Goal: Task Accomplishment & Management: Use online tool/utility

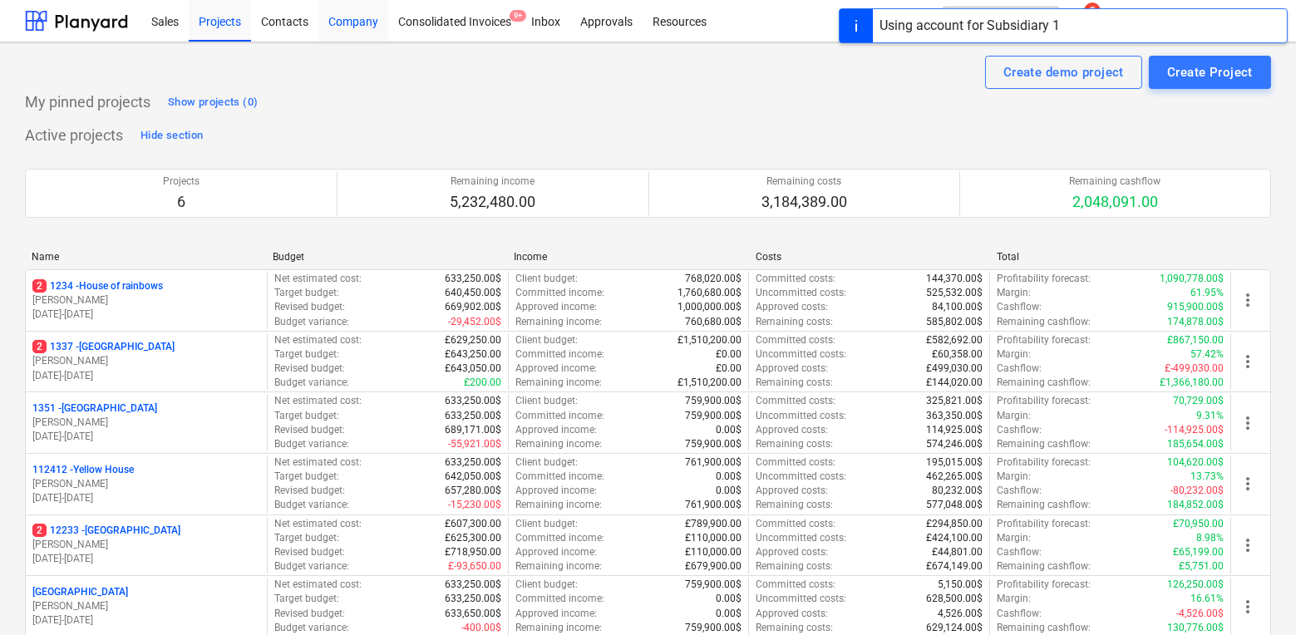
click at [355, 24] on div "Company" at bounding box center [354, 20] width 70 height 42
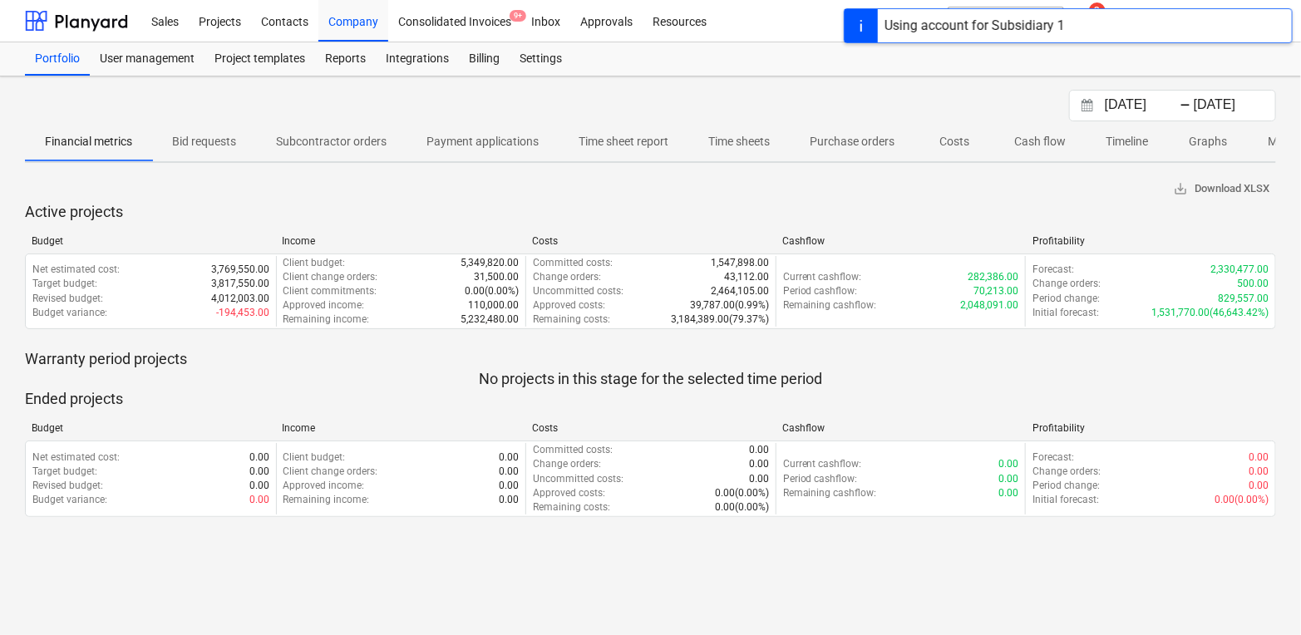
scroll to position [0, 111]
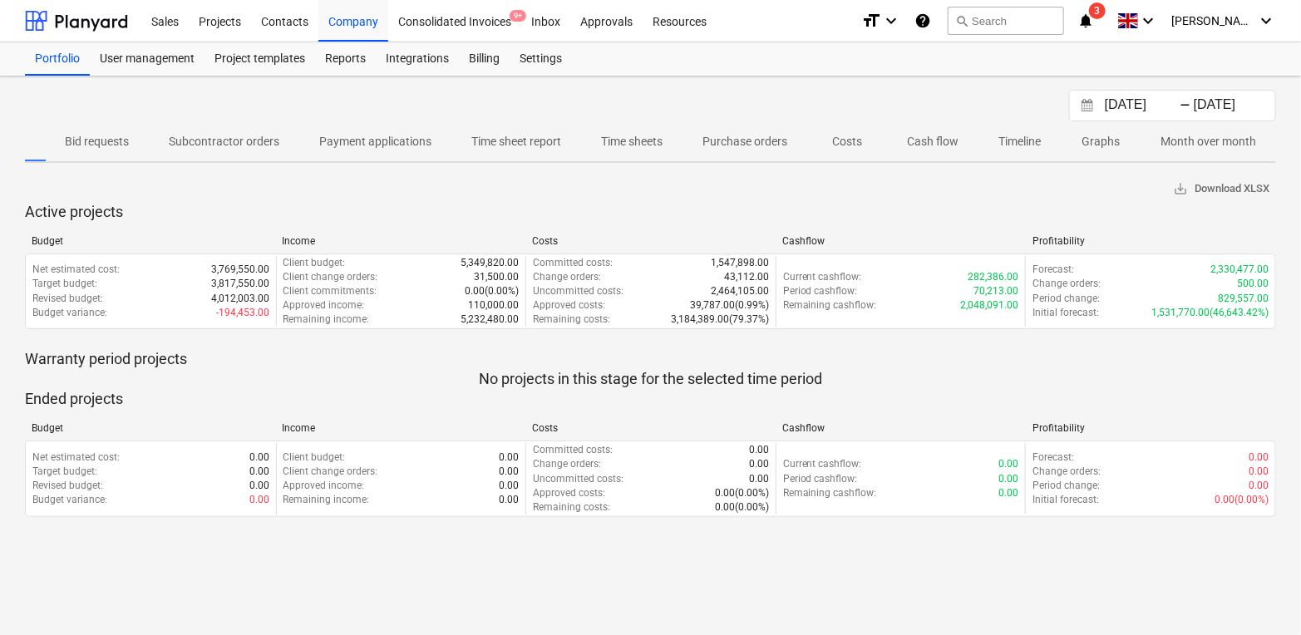
click at [1035, 136] on p "Timeline" at bounding box center [1020, 141] width 42 height 17
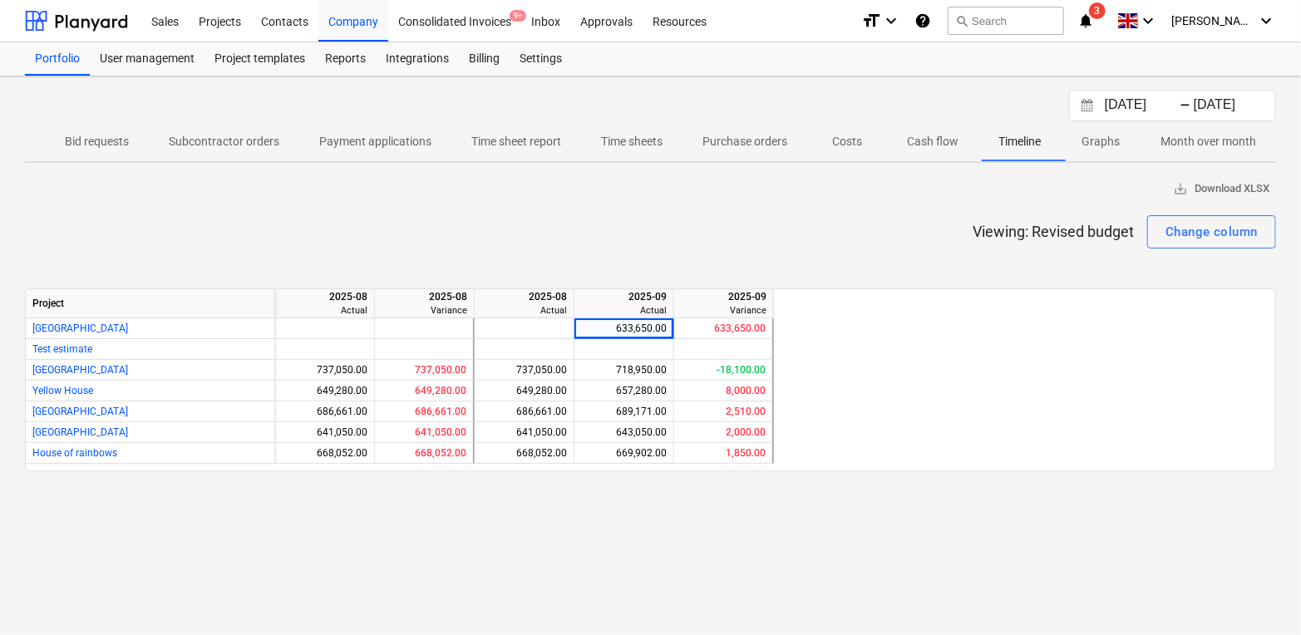
click at [1123, 108] on input "[DATE]" at bounding box center [1144, 105] width 85 height 23
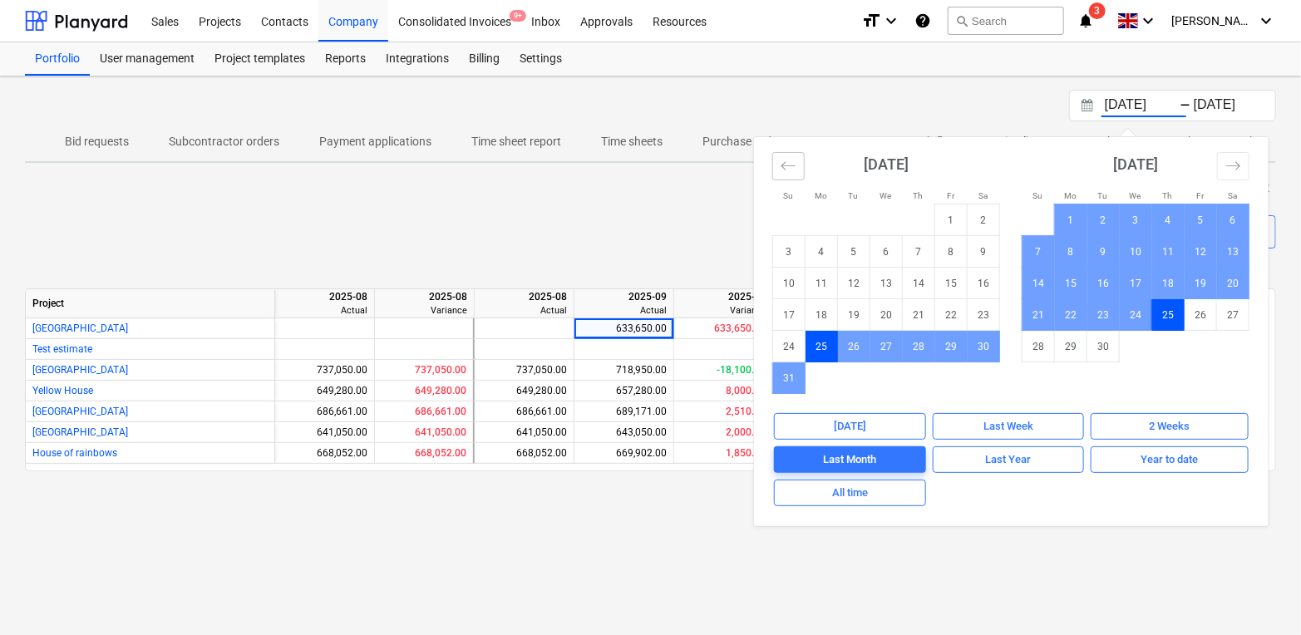
click at [783, 166] on icon "Move backward to switch to the previous month." at bounding box center [789, 165] width 14 height 8
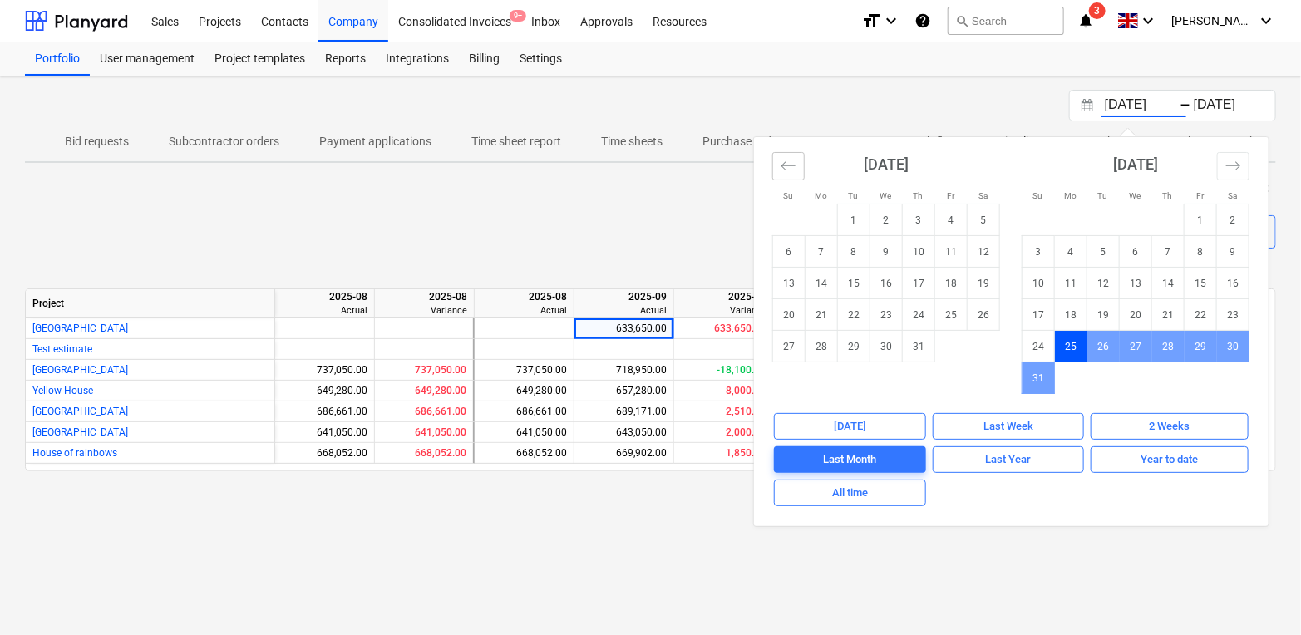
click at [783, 166] on icon "Move backward to switch to the previous month." at bounding box center [789, 165] width 14 height 8
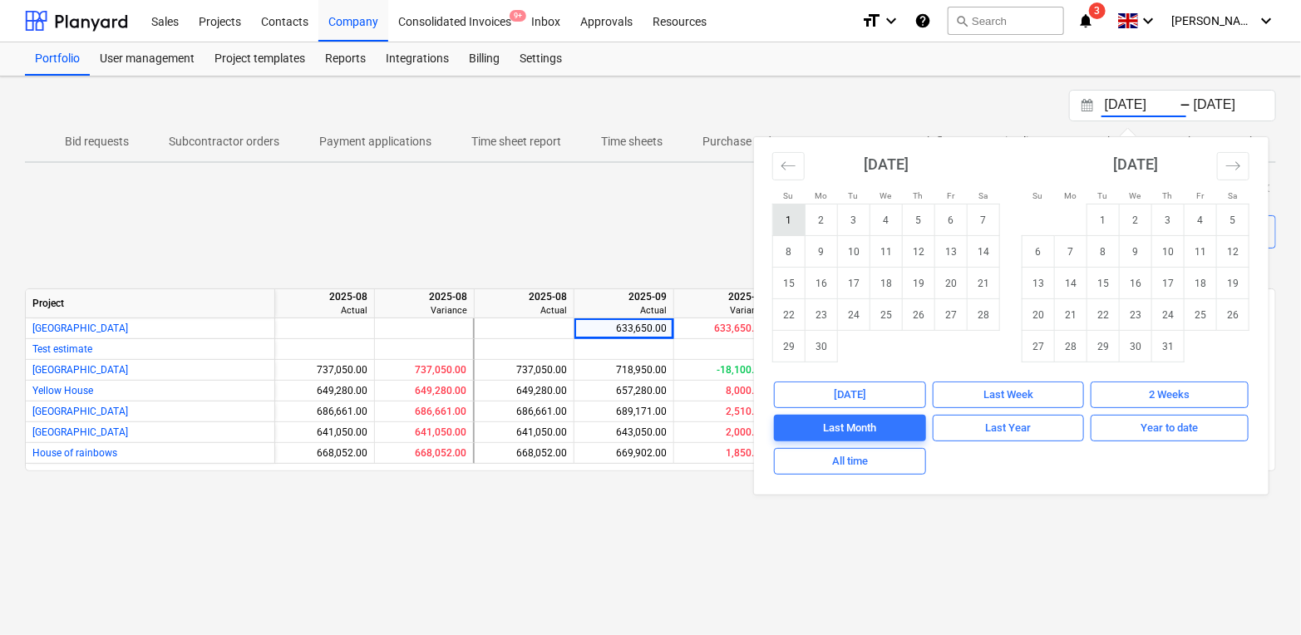
click at [792, 220] on td "1" at bounding box center [789, 221] width 32 height 32
type input "[DATE]"
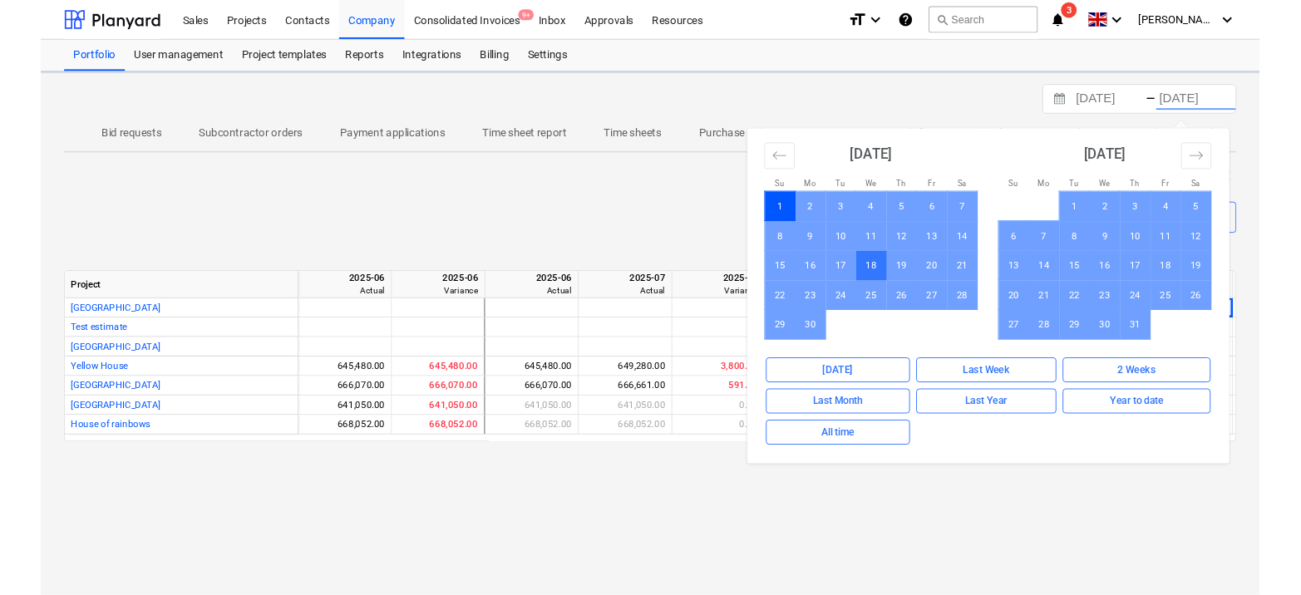
scroll to position [0, 96]
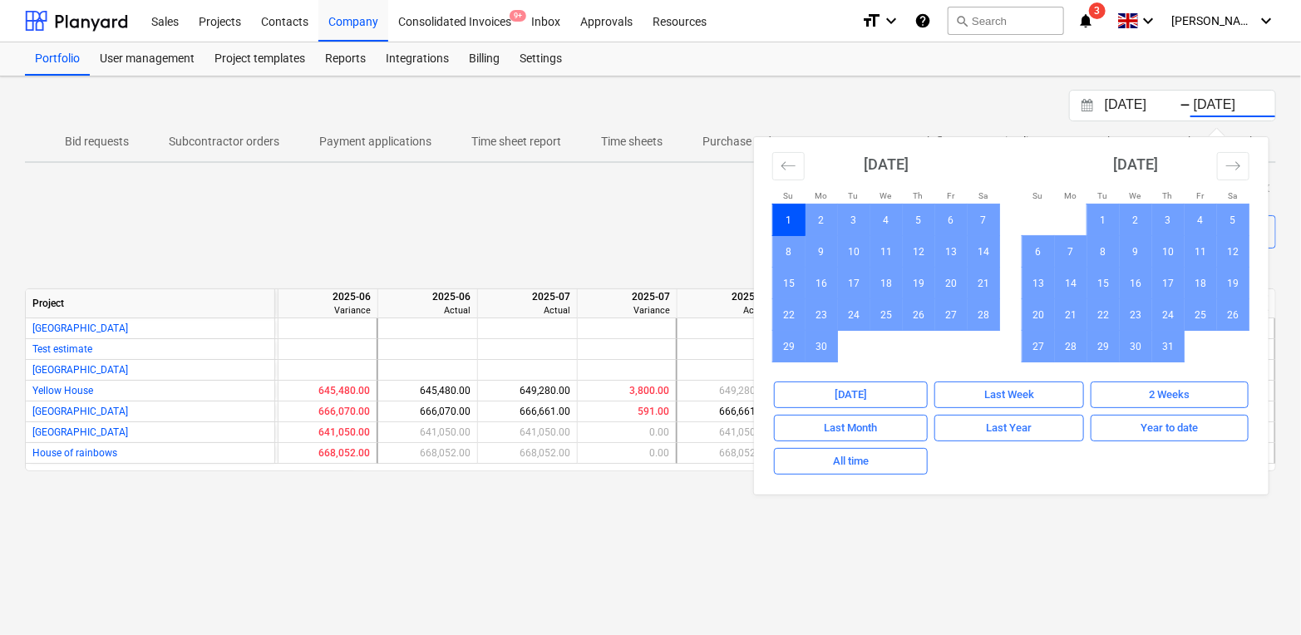
click at [649, 180] on div "save_alt Download XLSX" at bounding box center [651, 189] width 1252 height 26
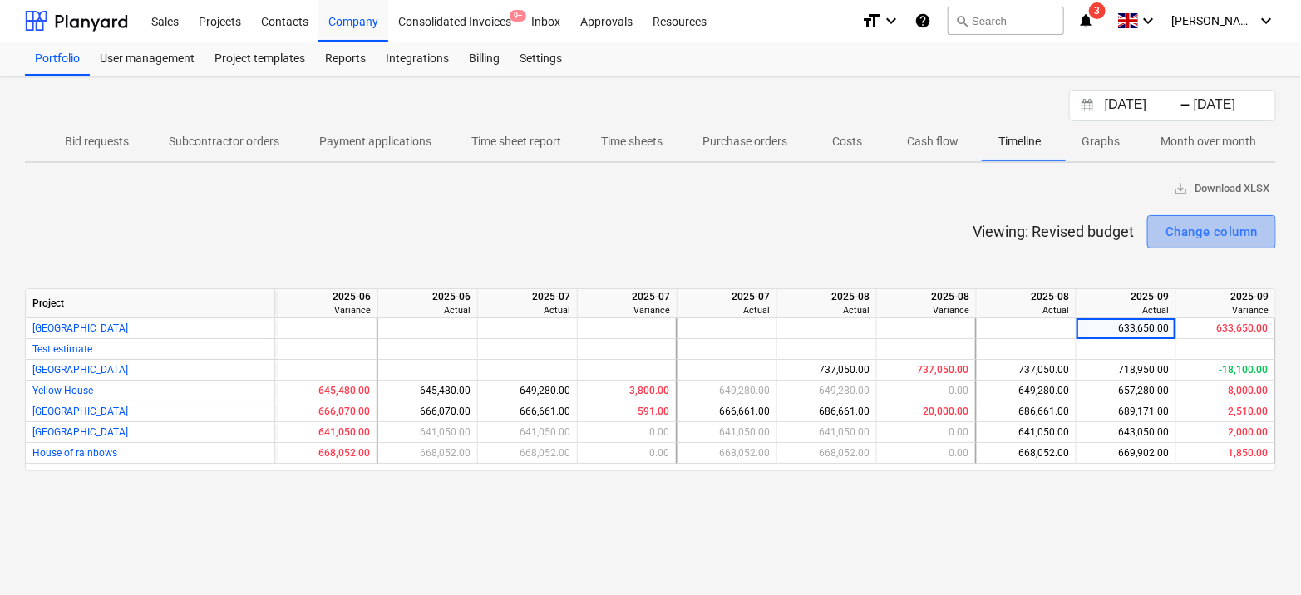
click at [1231, 242] on button "Change column" at bounding box center [1212, 231] width 129 height 33
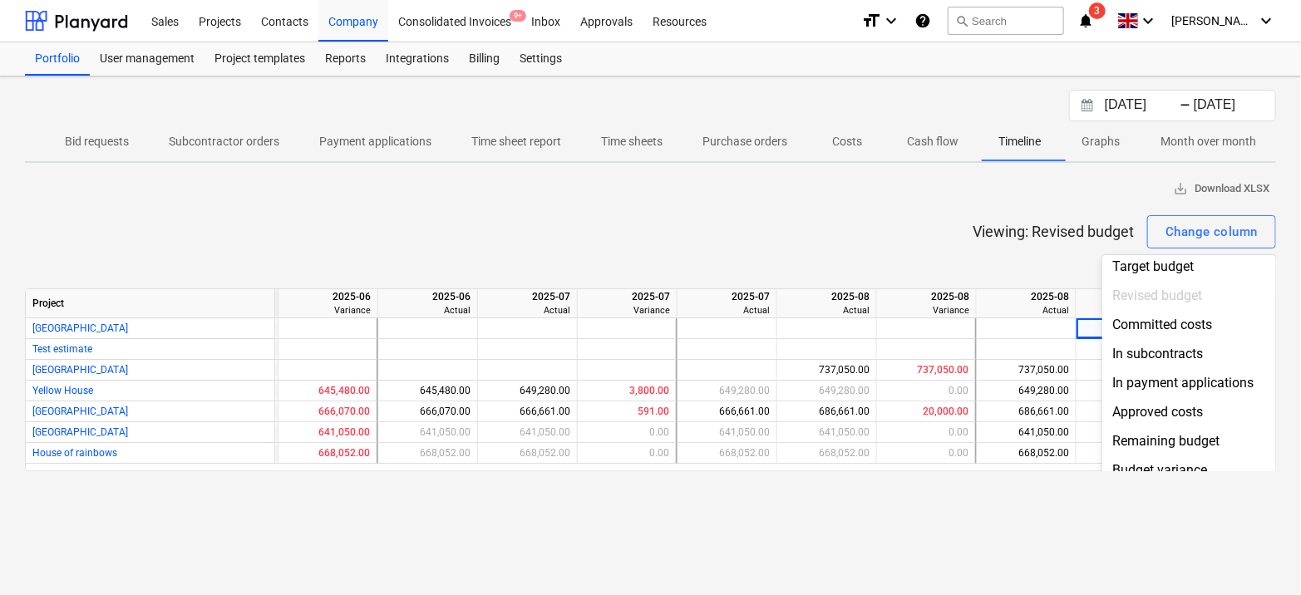
scroll to position [182, 0]
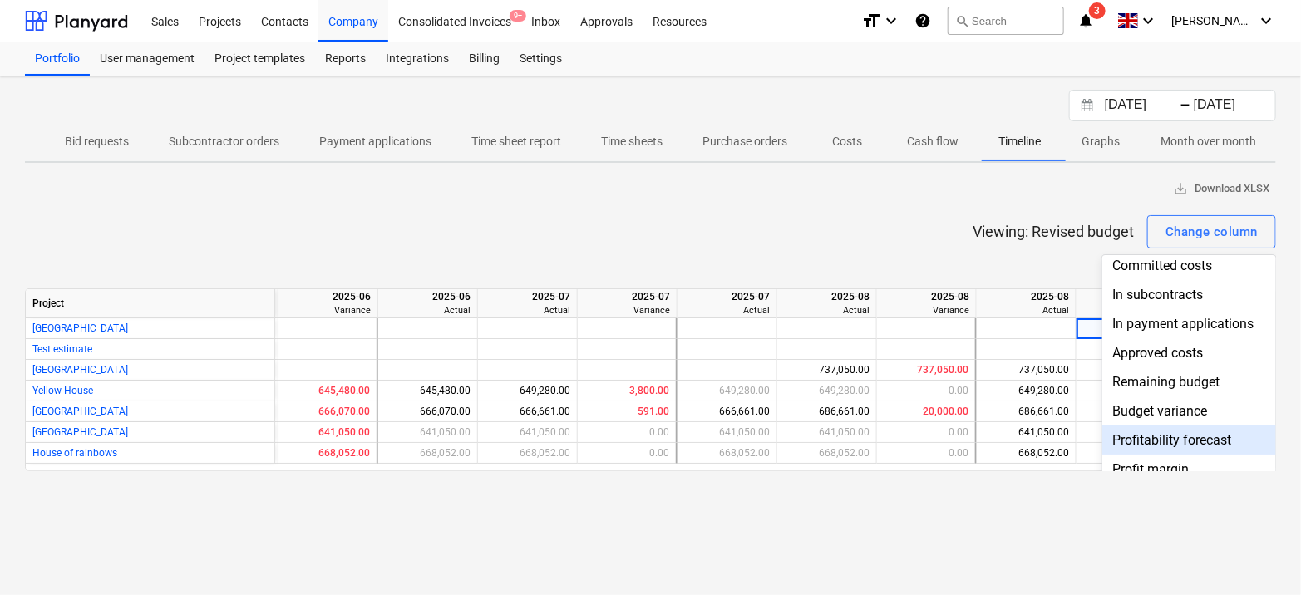
click at [1166, 430] on div "Profitability forecast" at bounding box center [1190, 440] width 174 height 29
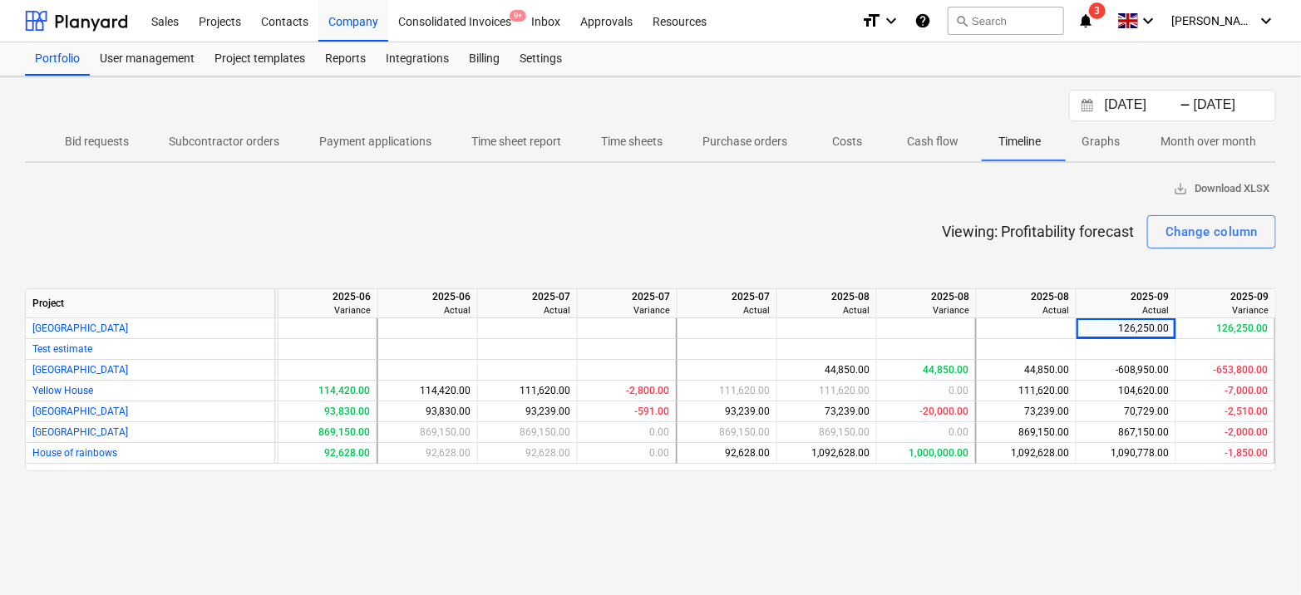
click at [778, 227] on div "Viewing: Profitability forecast Change column" at bounding box center [651, 231] width 1252 height 33
click at [1193, 230] on div "Change column" at bounding box center [1212, 232] width 92 height 22
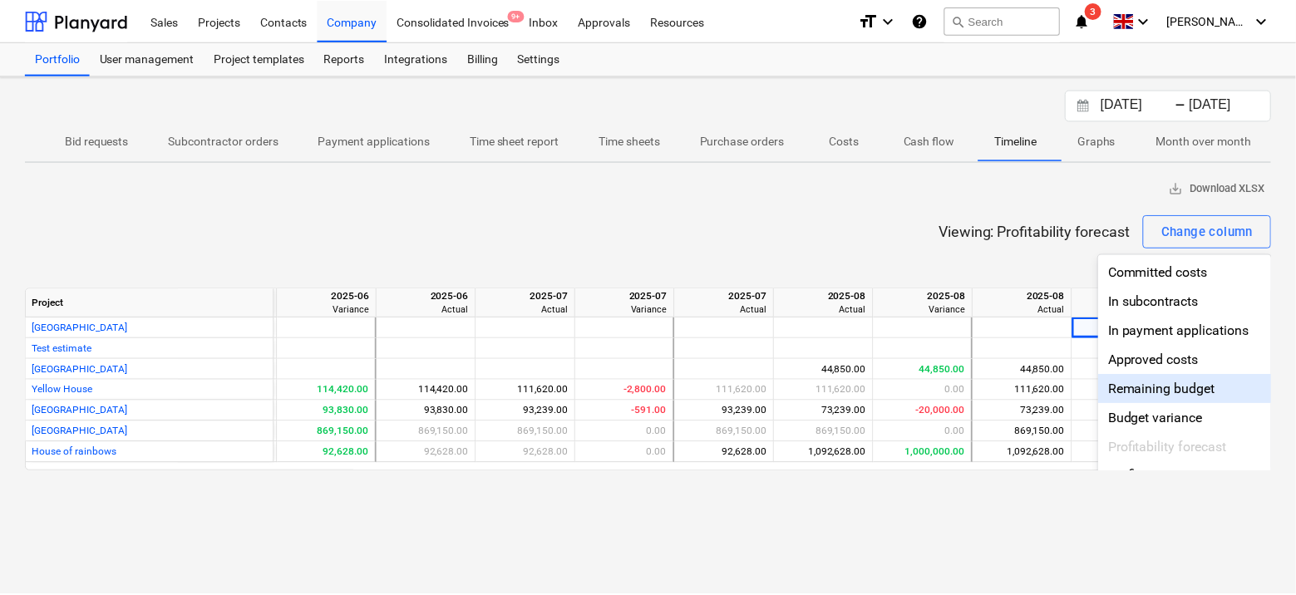
scroll to position [182, 0]
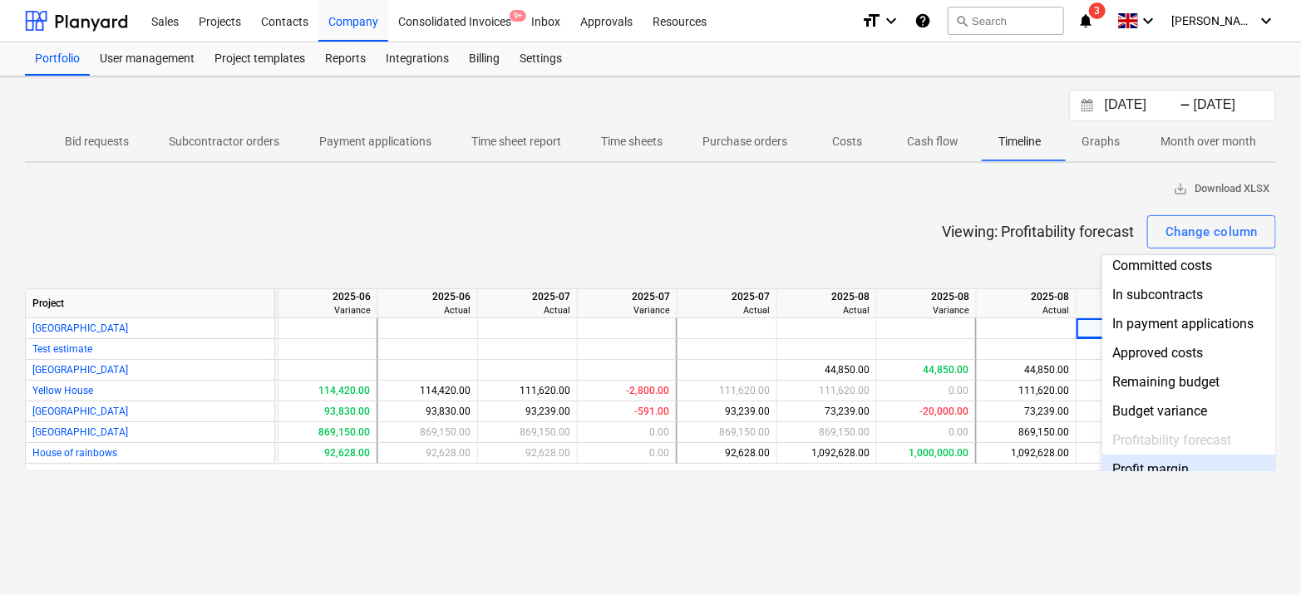
click at [1123, 456] on div "Profit margin" at bounding box center [1190, 469] width 174 height 29
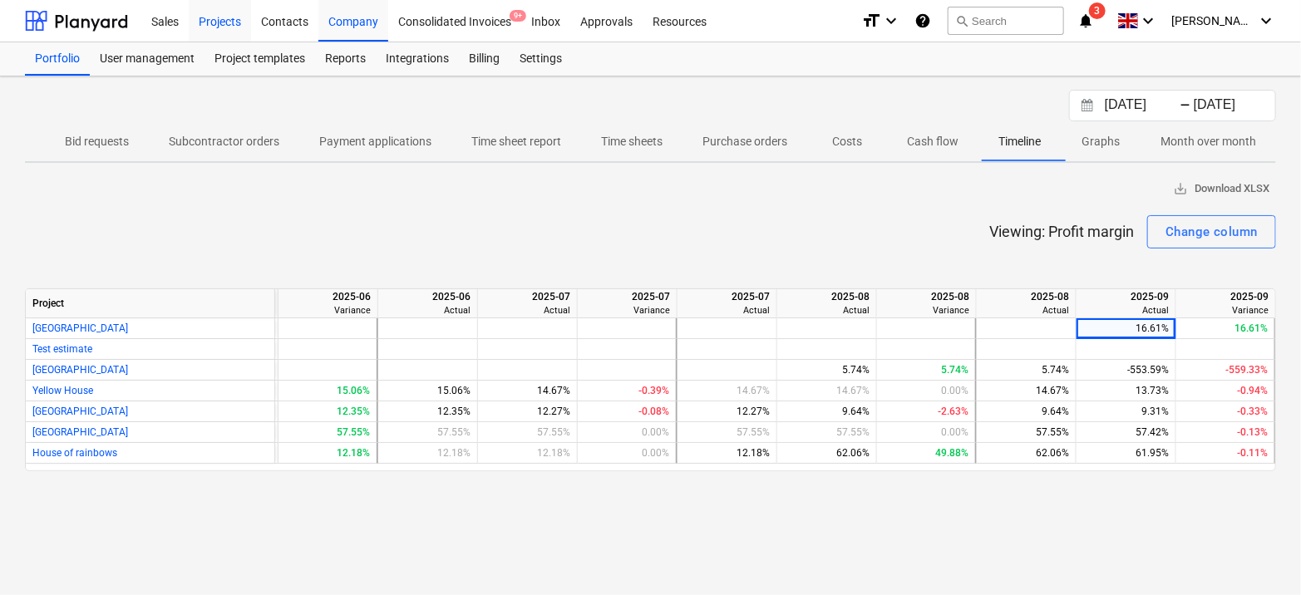
click at [223, 39] on div "Projects" at bounding box center [220, 20] width 62 height 42
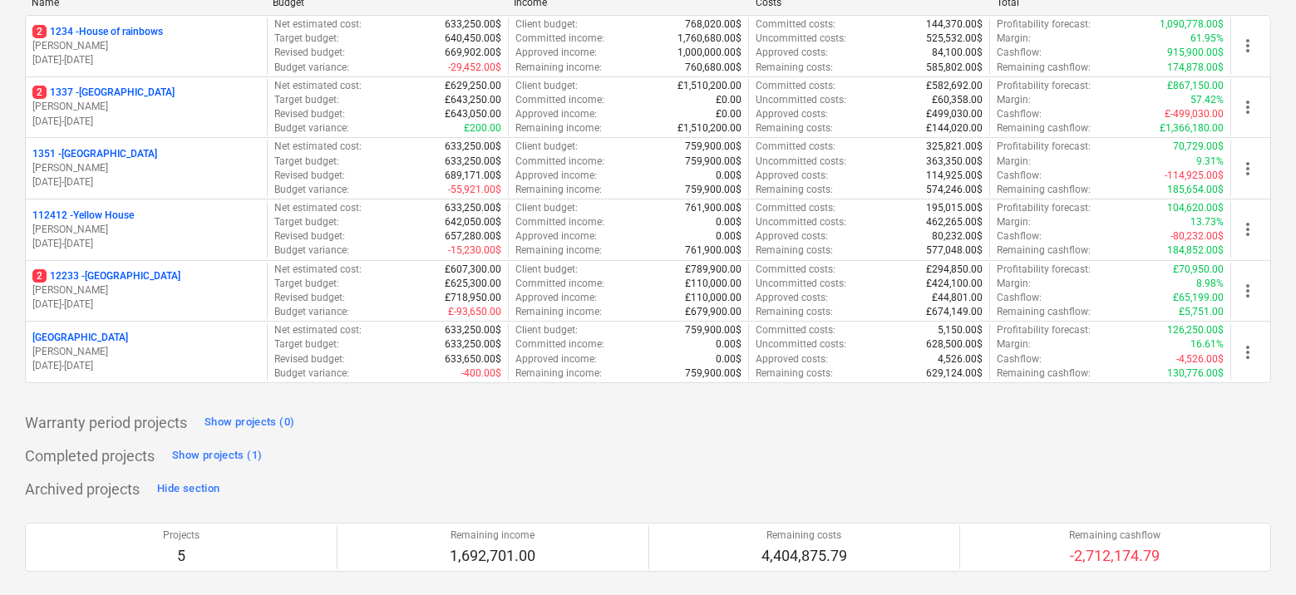
scroll to position [260, 0]
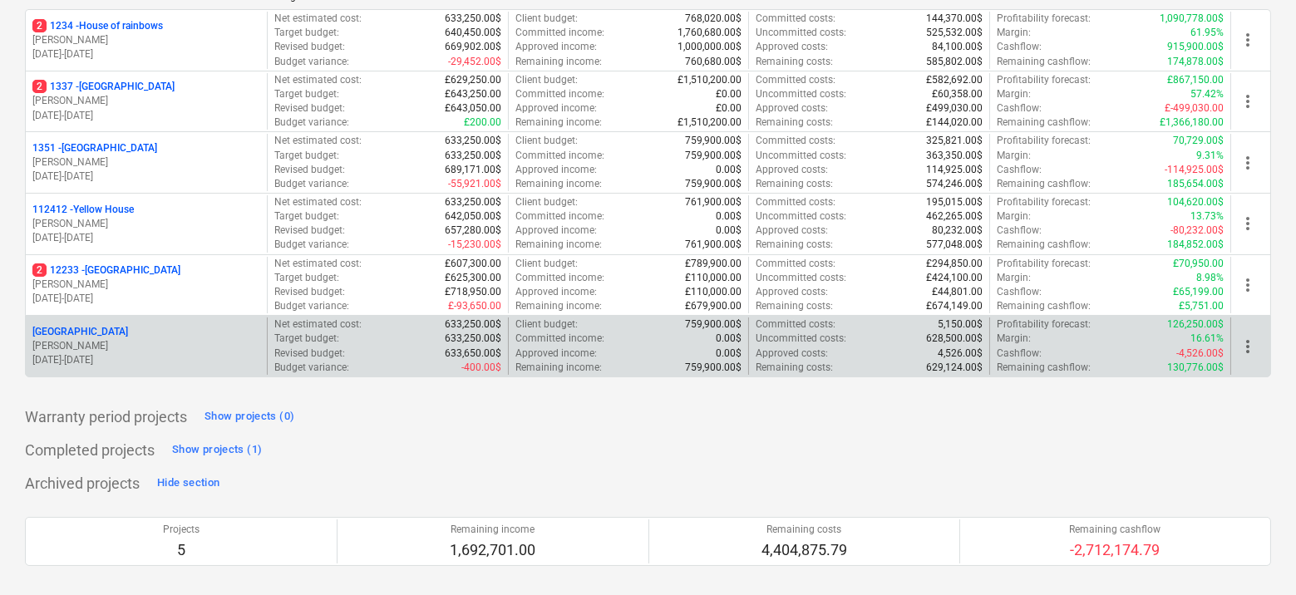
click at [139, 339] on p "[PERSON_NAME]" at bounding box center [146, 346] width 228 height 14
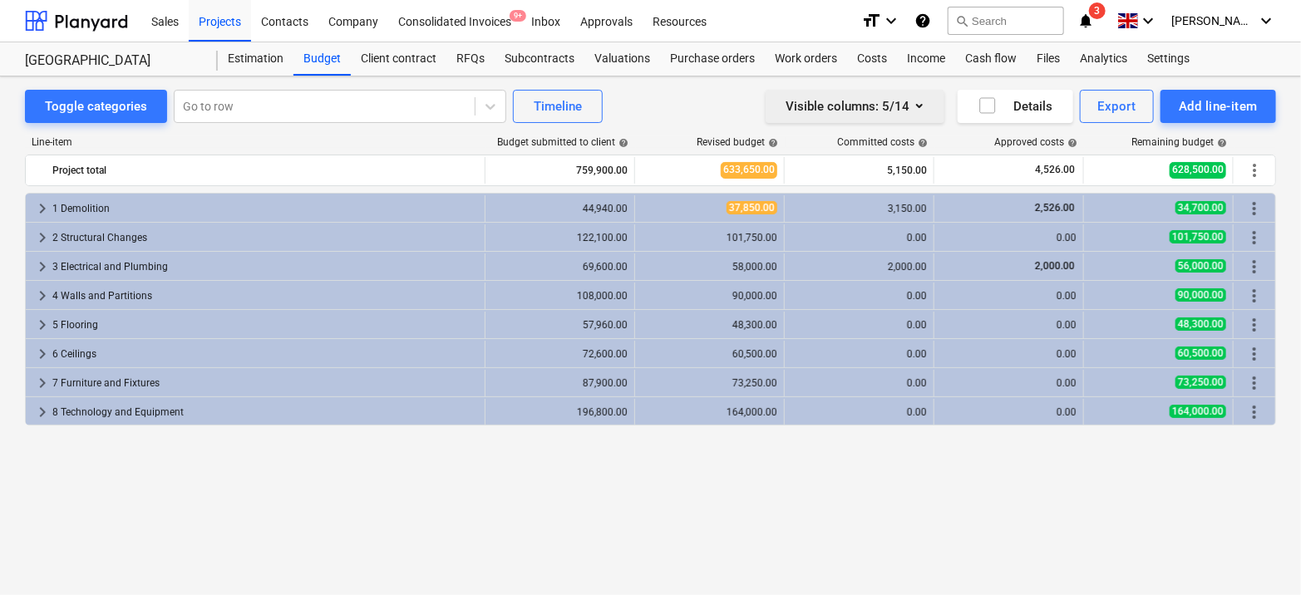
click at [911, 122] on button "Visible columns : 5/14" at bounding box center [855, 106] width 179 height 33
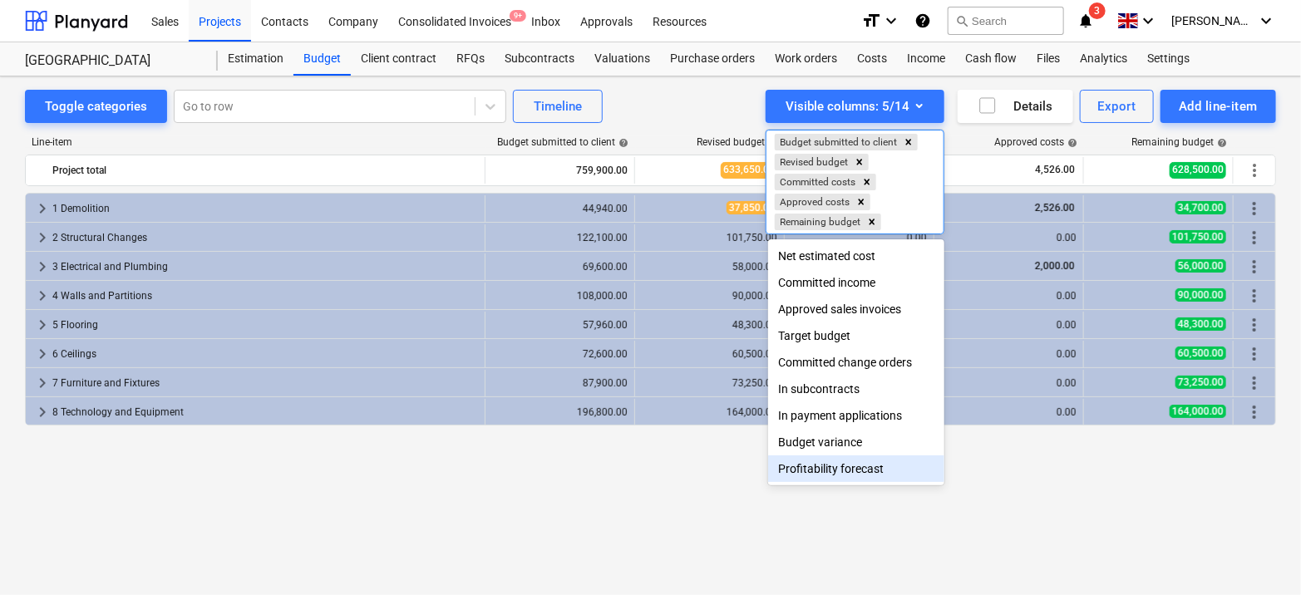
click at [832, 474] on div "Profitability forecast" at bounding box center [856, 469] width 176 height 27
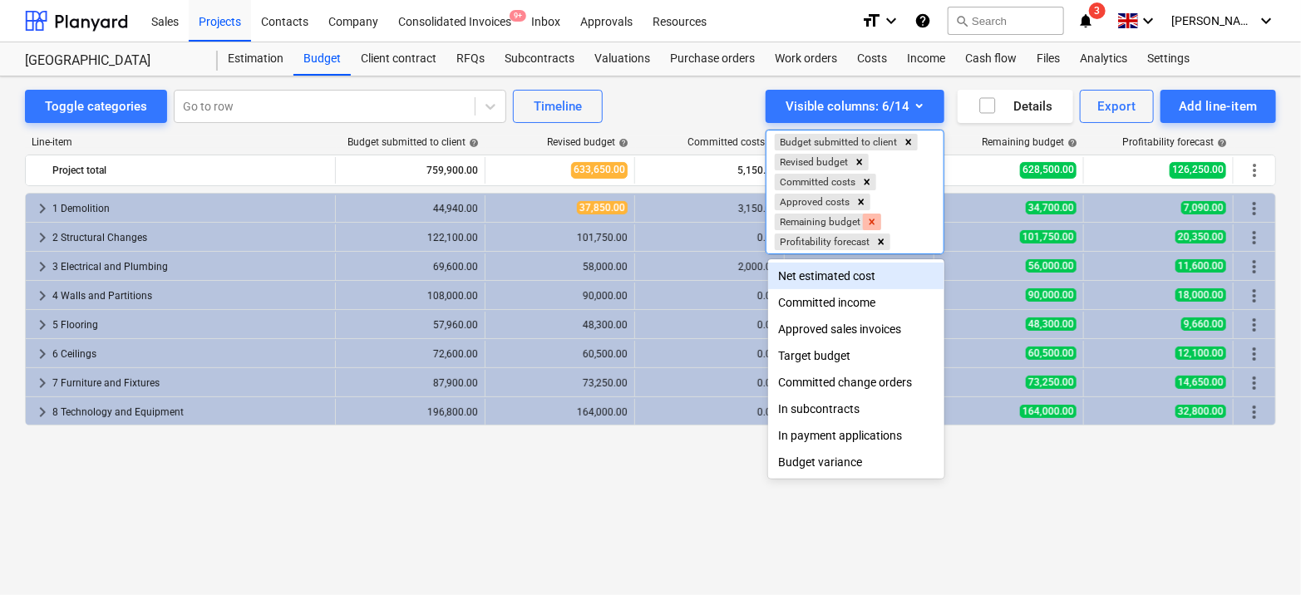
click at [877, 218] on icon "Remove Remaining budget" at bounding box center [873, 222] width 12 height 12
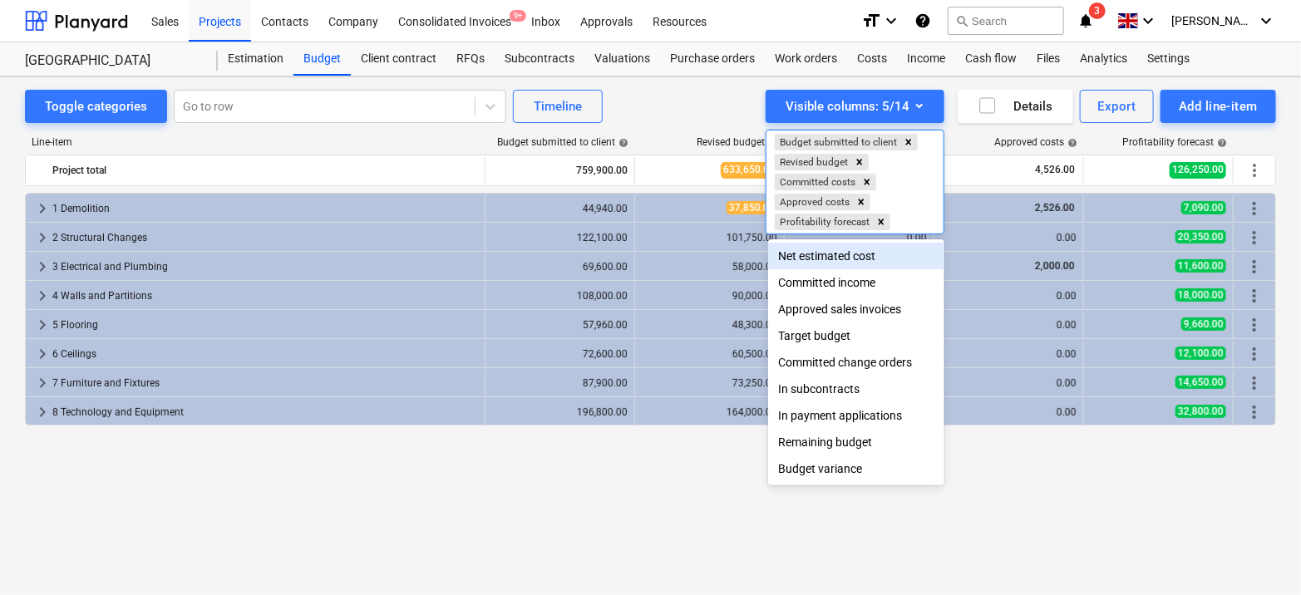
click at [700, 101] on div at bounding box center [650, 297] width 1301 height 595
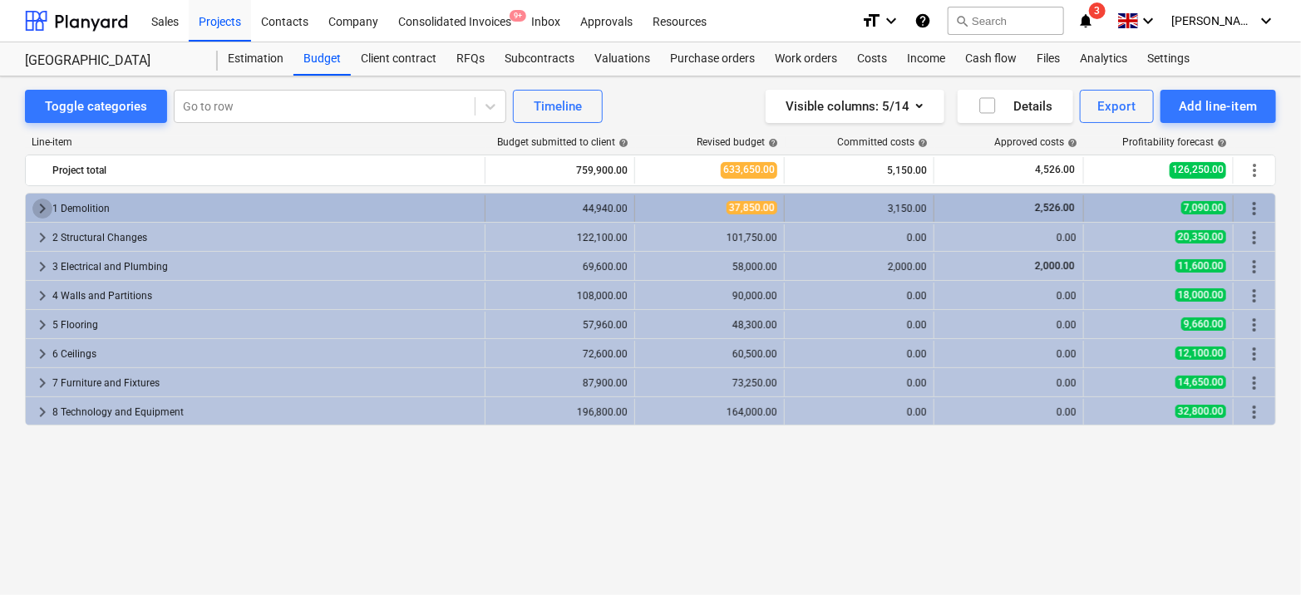
click at [41, 209] on span "keyboard_arrow_right" at bounding box center [42, 209] width 20 height 20
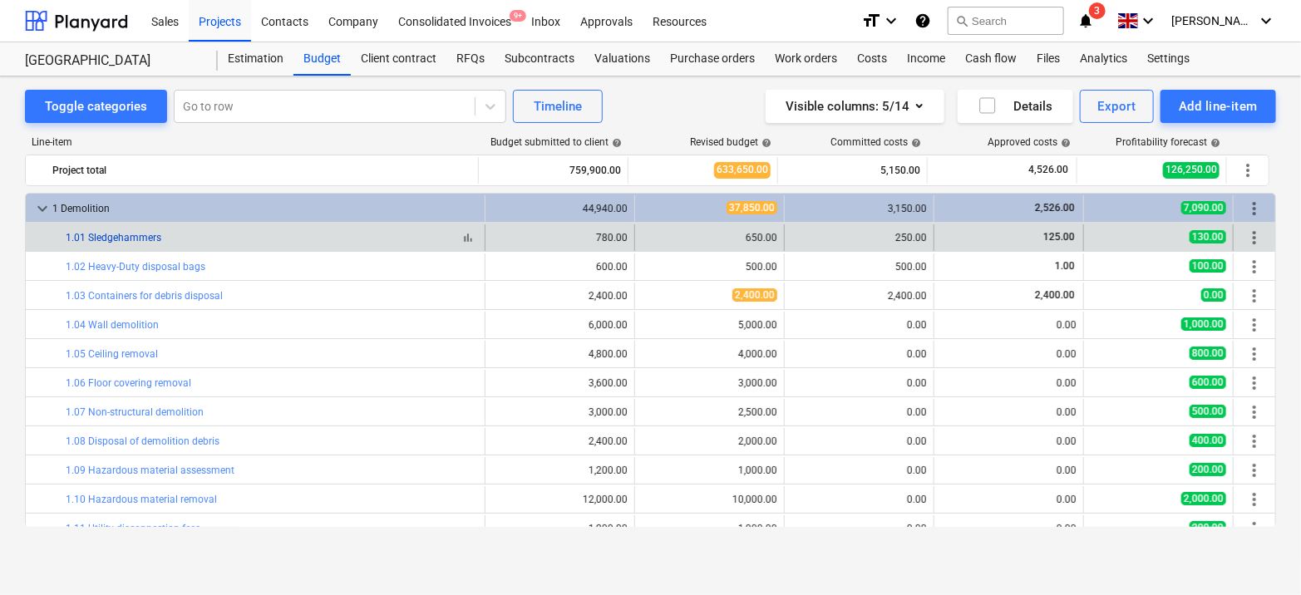
click at [114, 237] on link "1.01 Sledgehammers" at bounding box center [114, 238] width 96 height 12
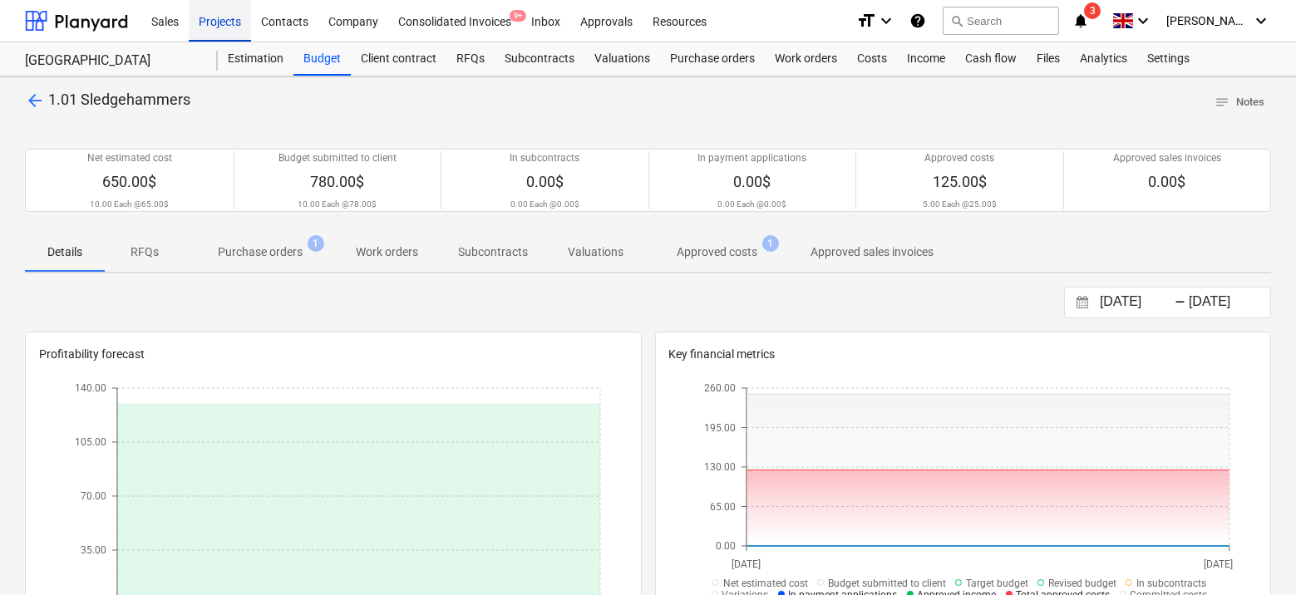
click at [224, 18] on div "Projects" at bounding box center [220, 20] width 62 height 42
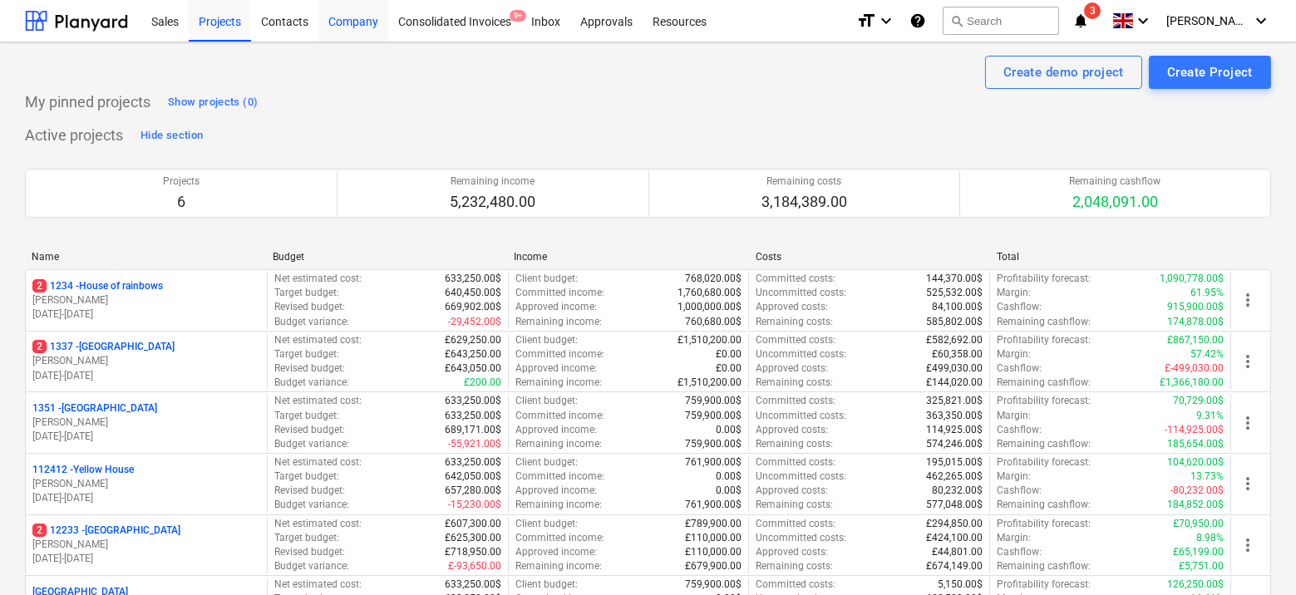
click at [350, 28] on div "Company" at bounding box center [354, 20] width 70 height 42
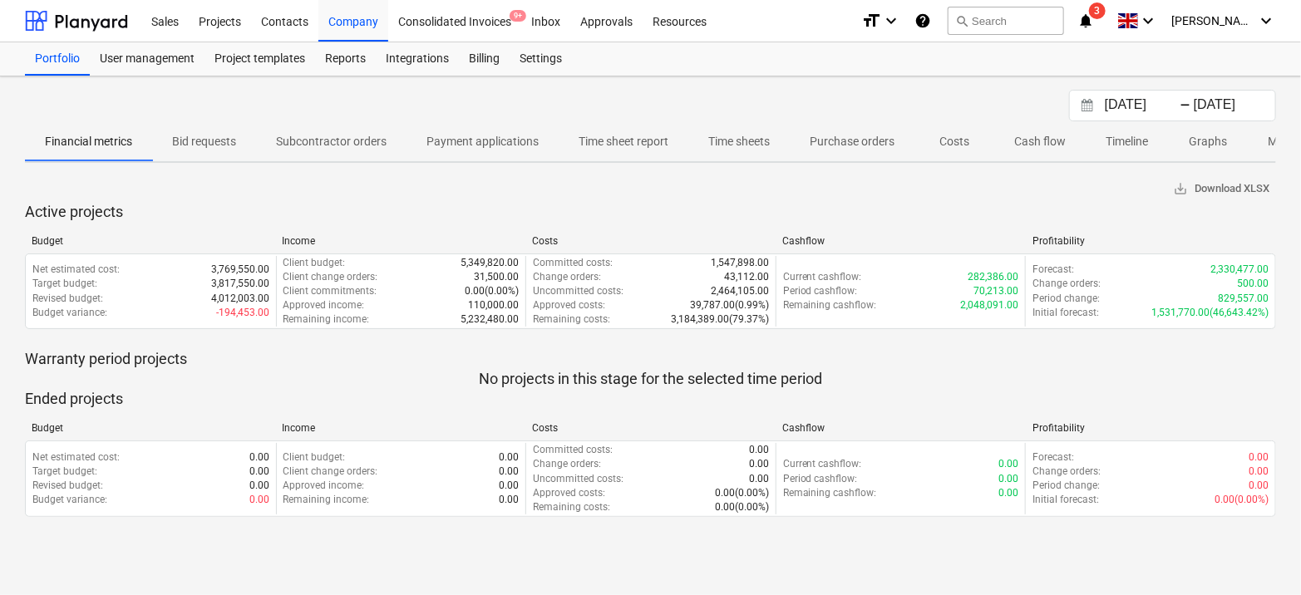
click at [1141, 106] on input "[DATE]" at bounding box center [1144, 105] width 85 height 23
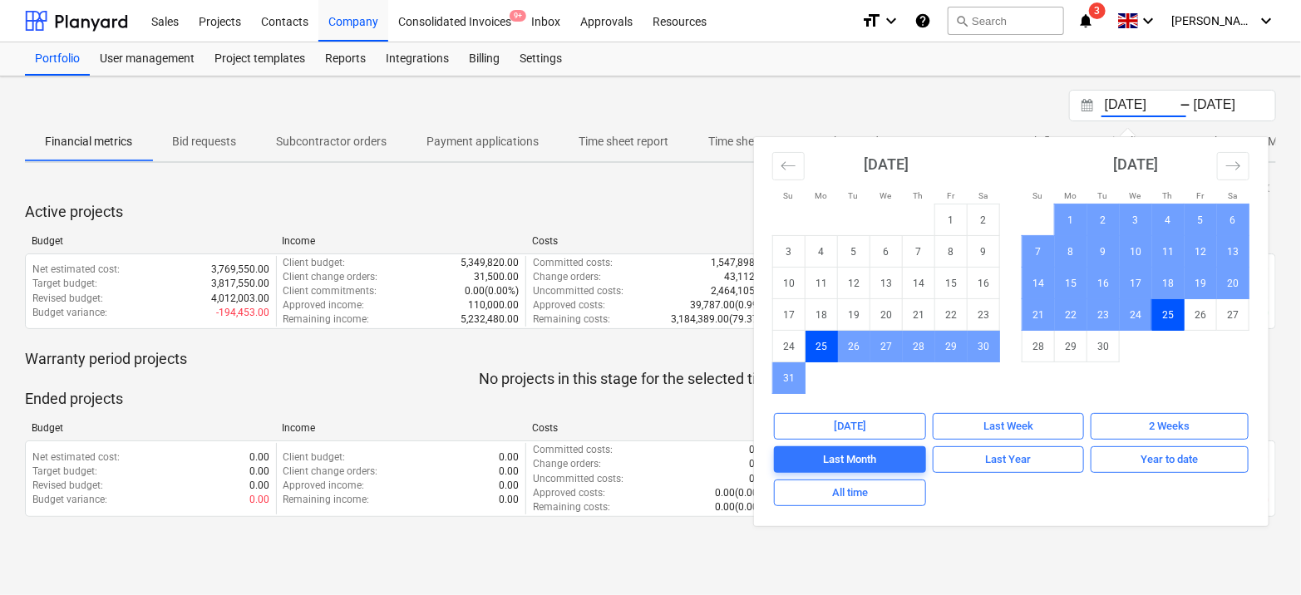
click at [768, 167] on div "[DATE] 1 2 3 4 5 6 7 8 9 10 11 12 13 14 15 16 17 18 19 20 21 22 23 24 25 26 27 …" at bounding box center [886, 265] width 249 height 257
click at [774, 165] on button "Move backward to switch to the previous month." at bounding box center [789, 166] width 32 height 28
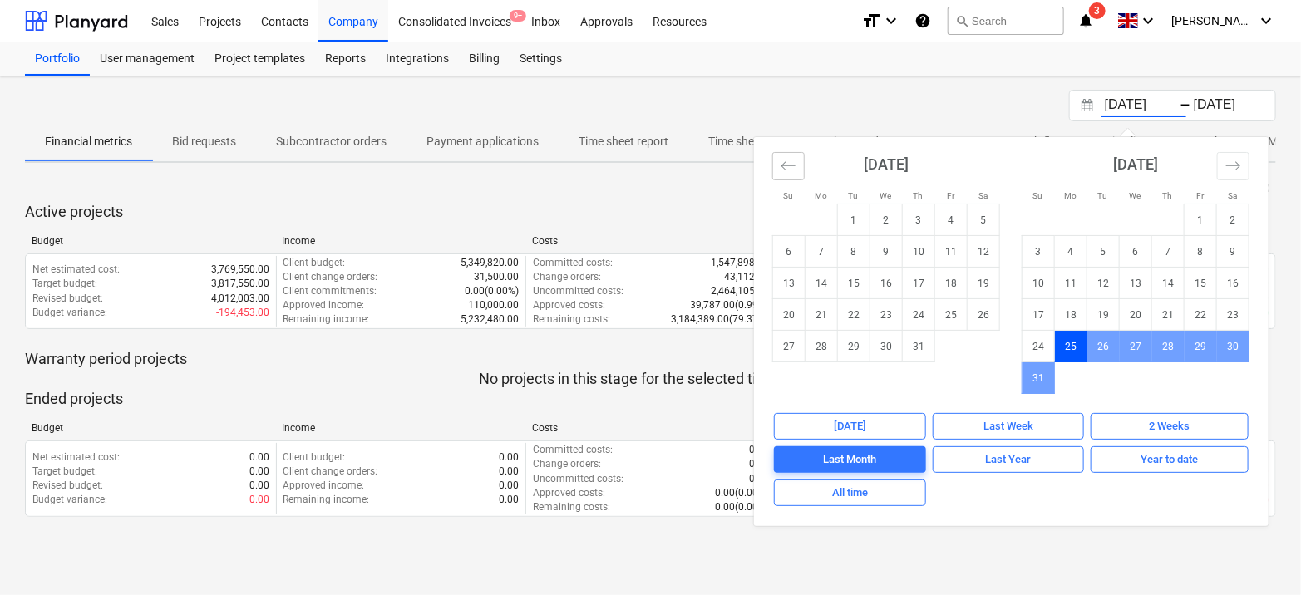
click at [774, 165] on button "Move backward to switch to the previous month." at bounding box center [789, 166] width 32 height 28
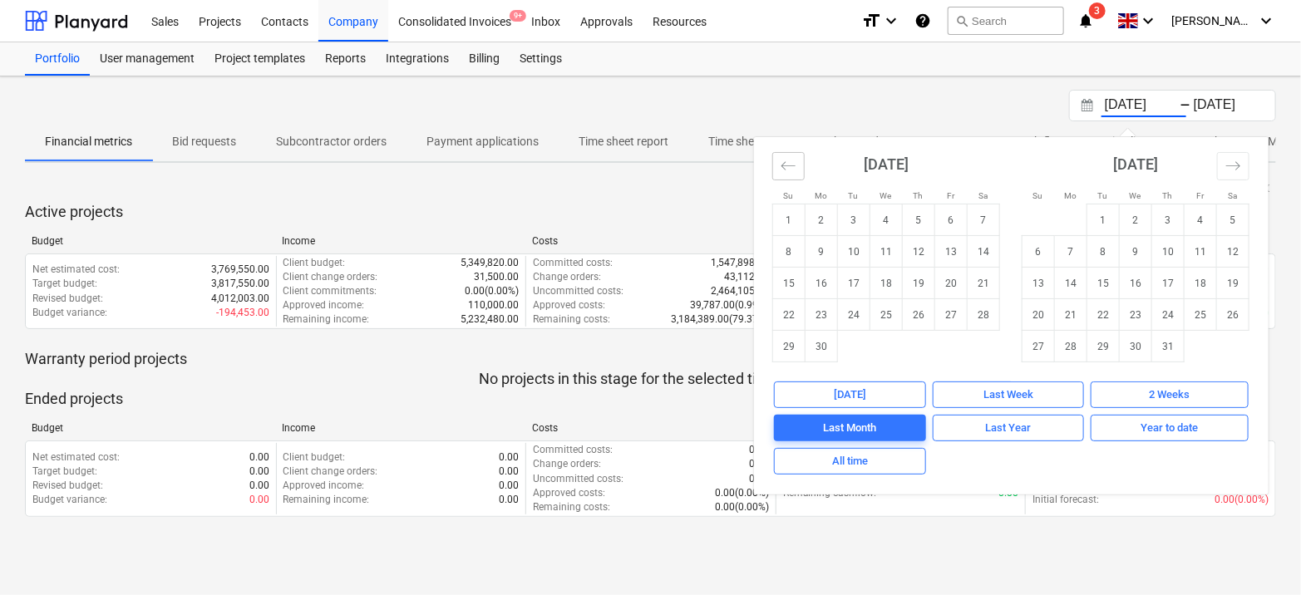
click at [774, 165] on button "Move backward to switch to the previous month." at bounding box center [789, 166] width 32 height 28
click at [475, 213] on p "Active projects" at bounding box center [651, 212] width 1252 height 20
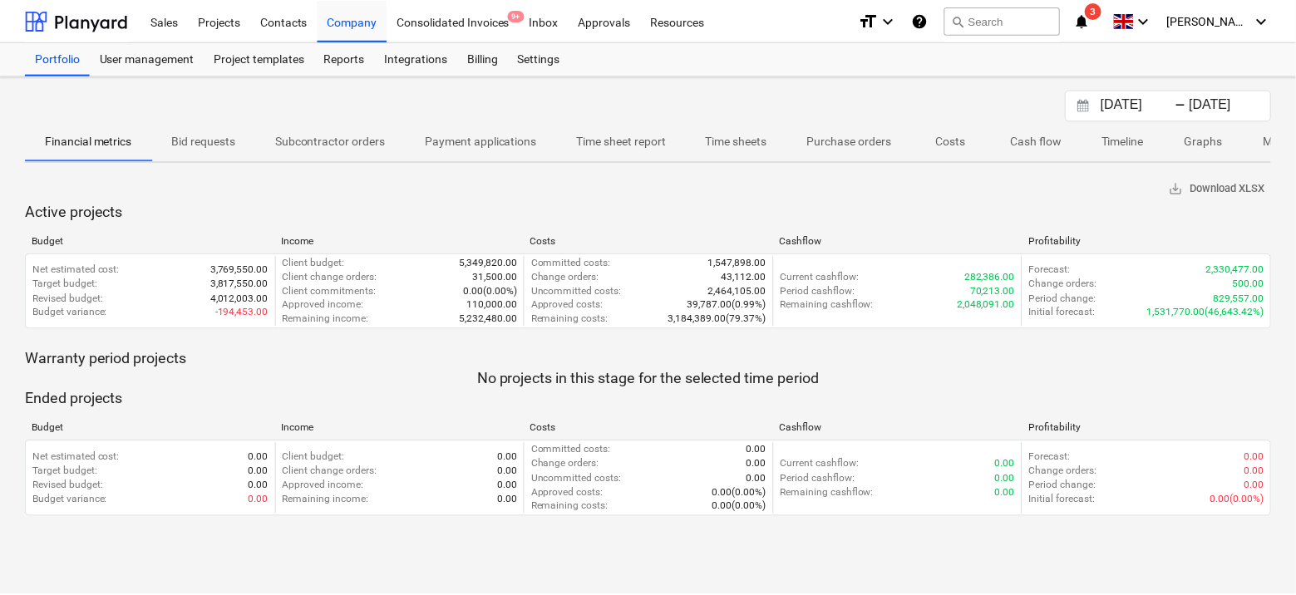
scroll to position [0, 8]
click at [1110, 139] on p "Timeline" at bounding box center [1119, 141] width 42 height 17
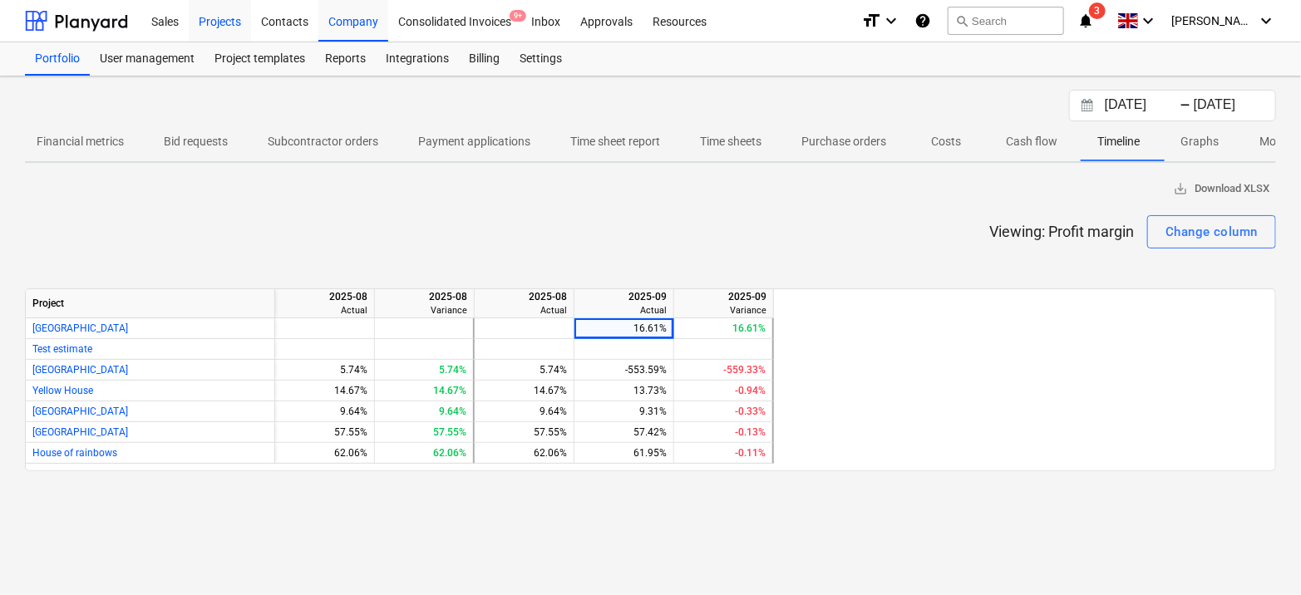
click at [216, 35] on div "Projects" at bounding box center [220, 20] width 62 height 42
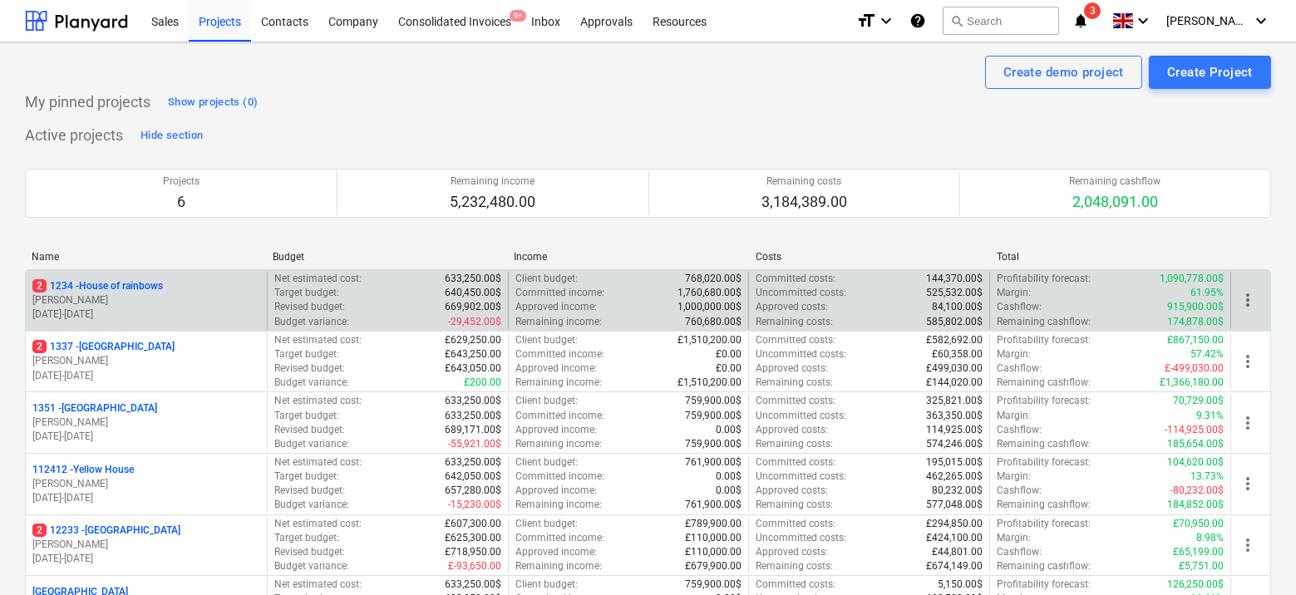
click at [232, 317] on p "[DATE] - [DATE]" at bounding box center [146, 315] width 228 height 14
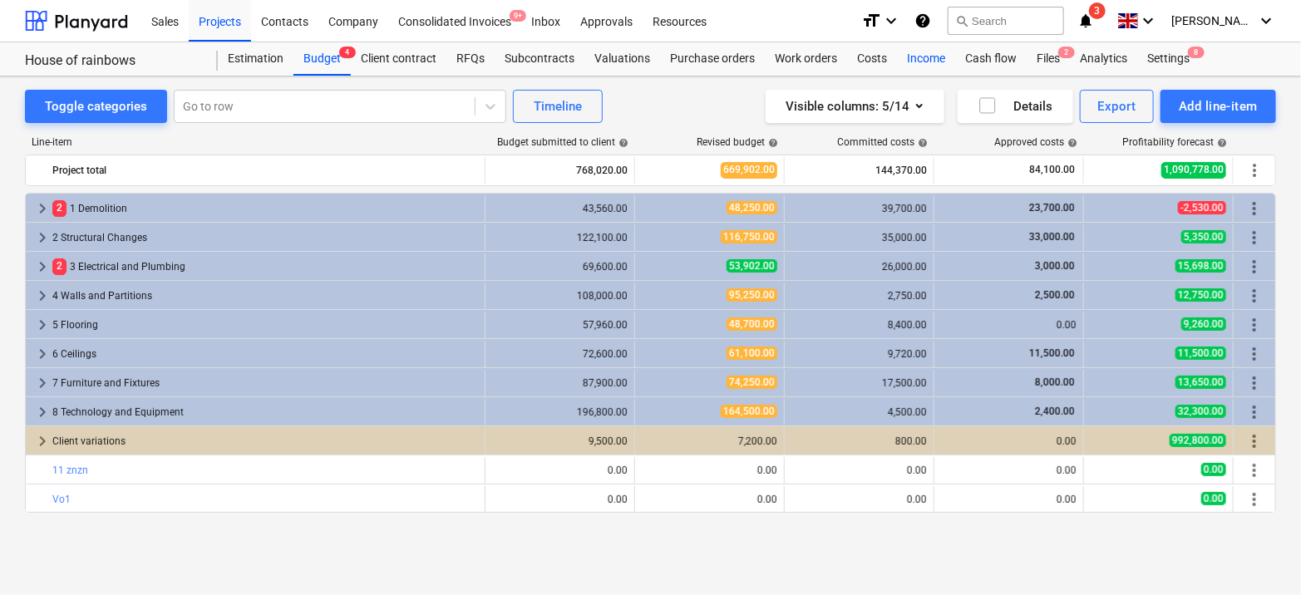
click at [930, 61] on div "Income" at bounding box center [926, 58] width 58 height 33
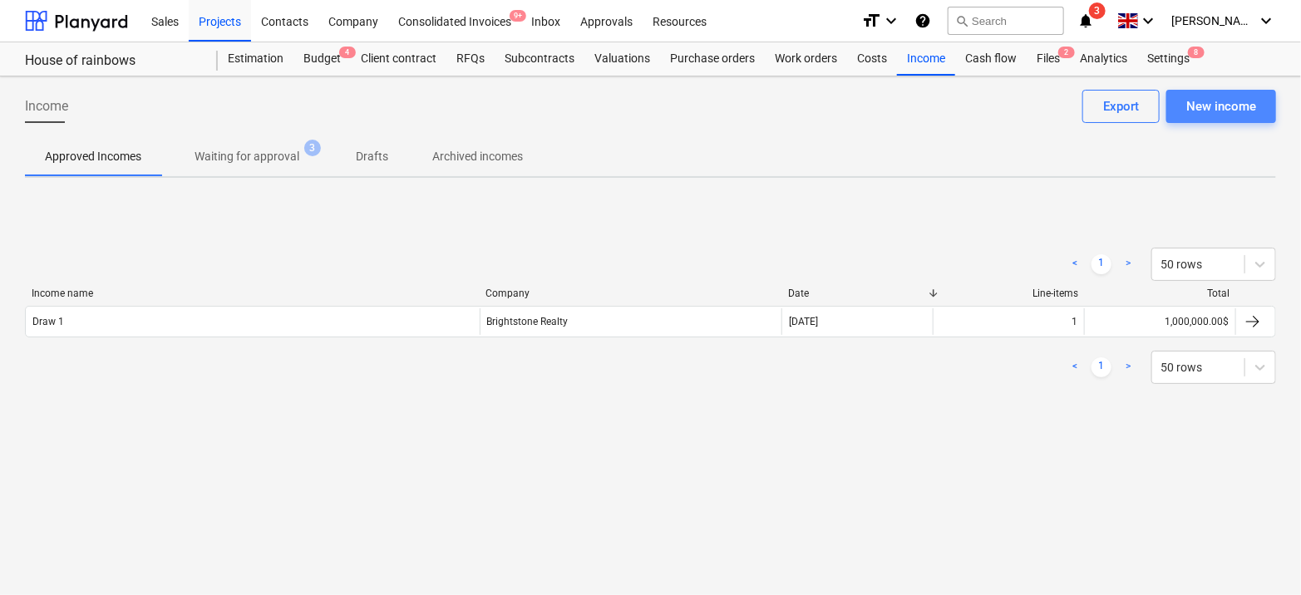
click at [1193, 102] on div "New income" at bounding box center [1222, 107] width 70 height 22
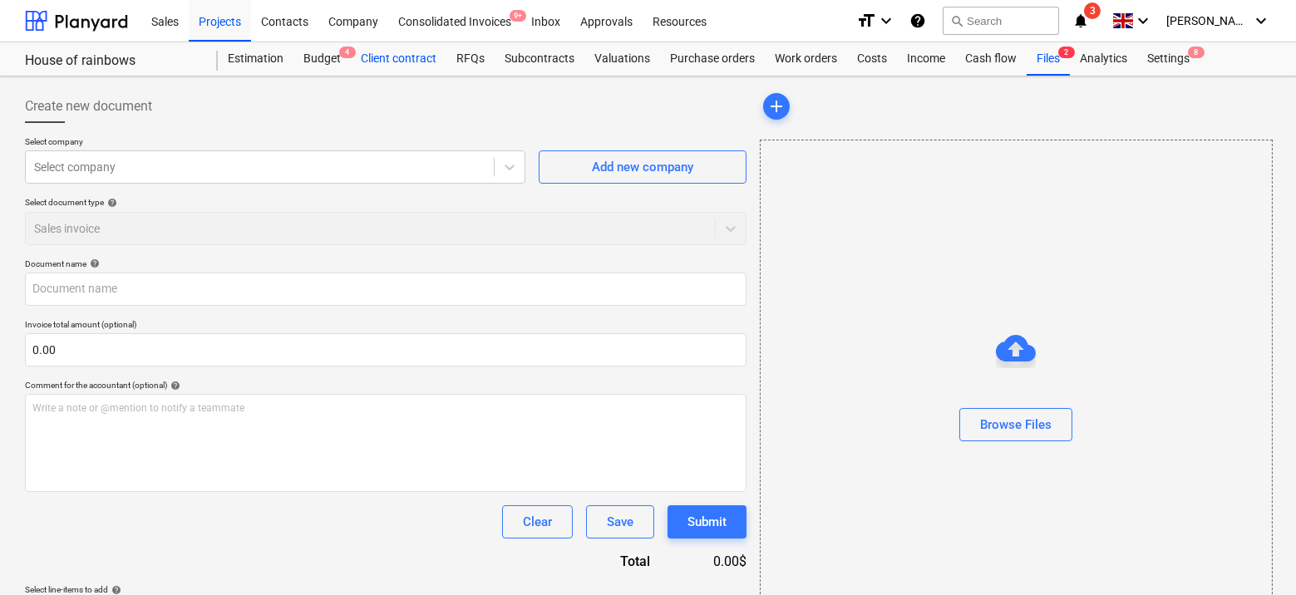
click at [378, 68] on div "Client contract" at bounding box center [399, 58] width 96 height 33
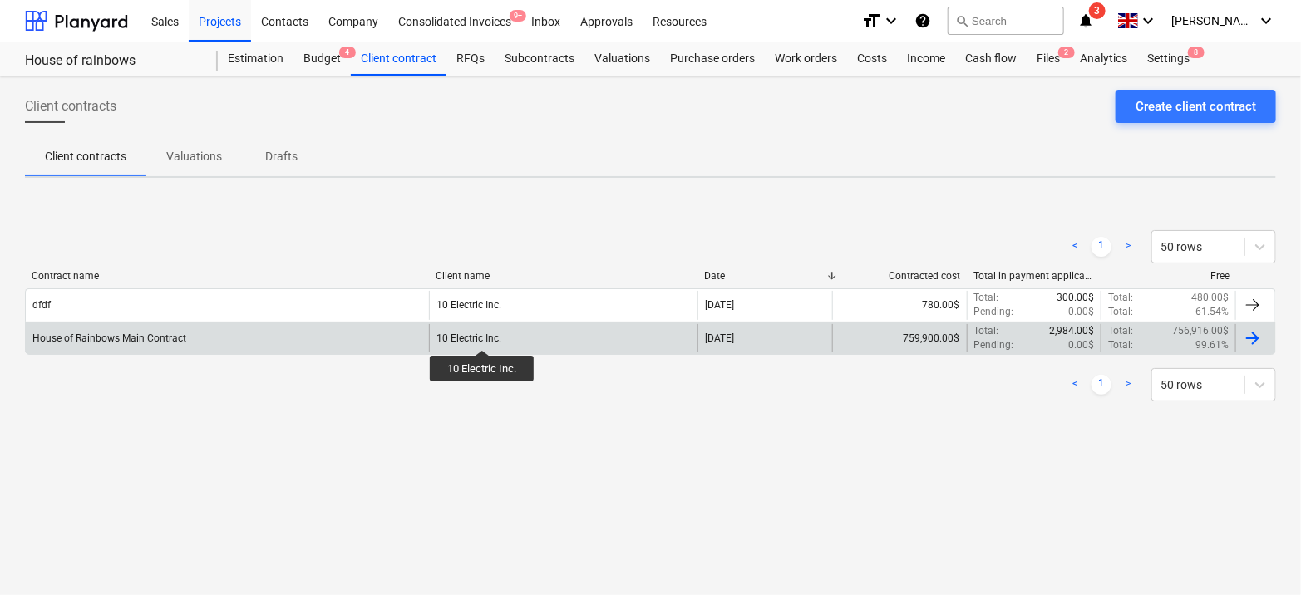
click at [482, 335] on div "10 Electric Inc." at bounding box center [469, 339] width 65 height 12
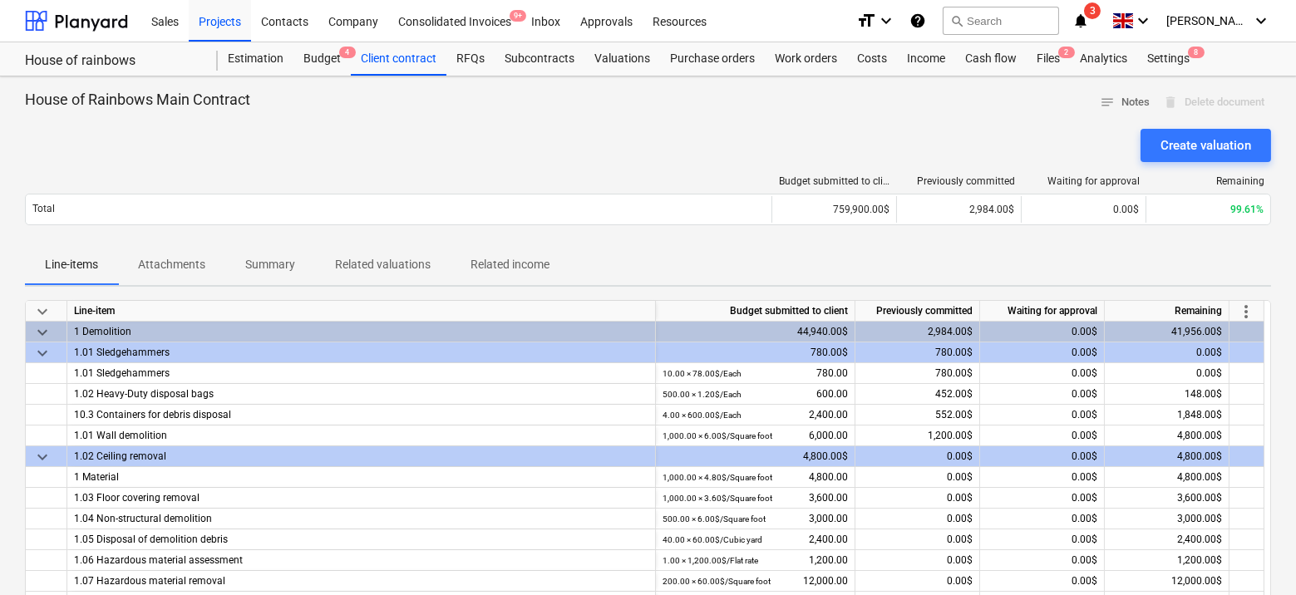
click at [43, 312] on span "keyboard_arrow_down" at bounding box center [42, 312] width 20 height 20
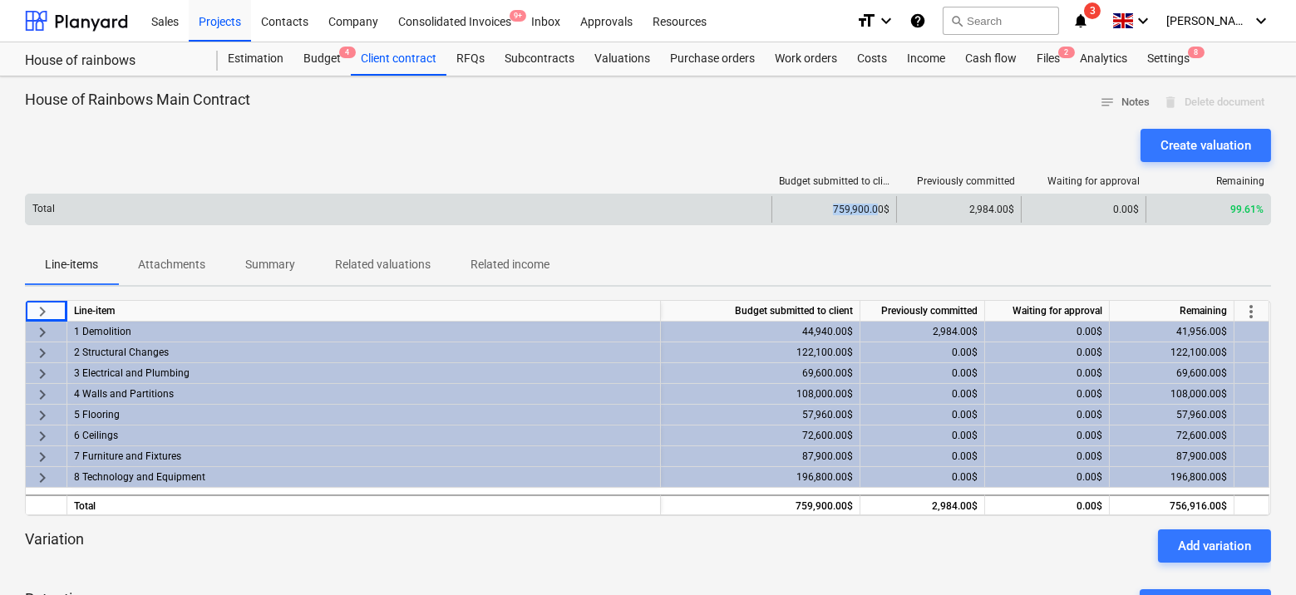
drag, startPoint x: 832, startPoint y: 204, endPoint x: 882, endPoint y: 211, distance: 49.6
click at [882, 211] on div "759,900.00$" at bounding box center [834, 209] width 125 height 27
drag, startPoint x: 971, startPoint y: 208, endPoint x: 994, endPoint y: 208, distance: 22.5
click at [994, 208] on div "2,984.00$" at bounding box center [958, 209] width 125 height 27
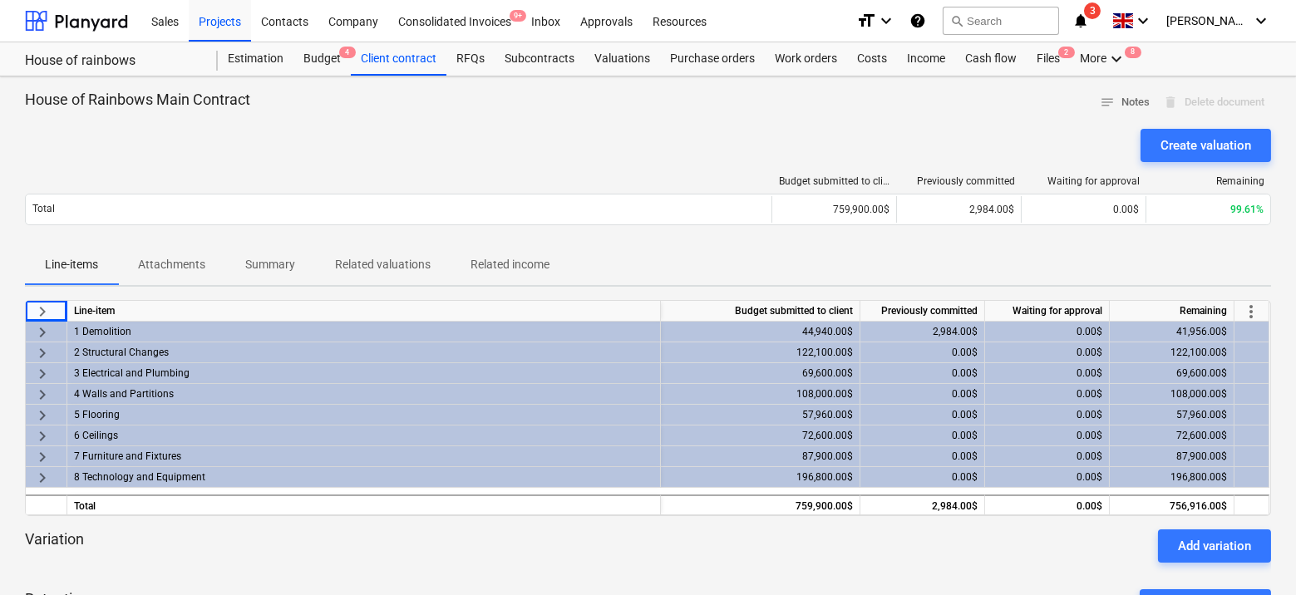
scroll to position [49, 0]
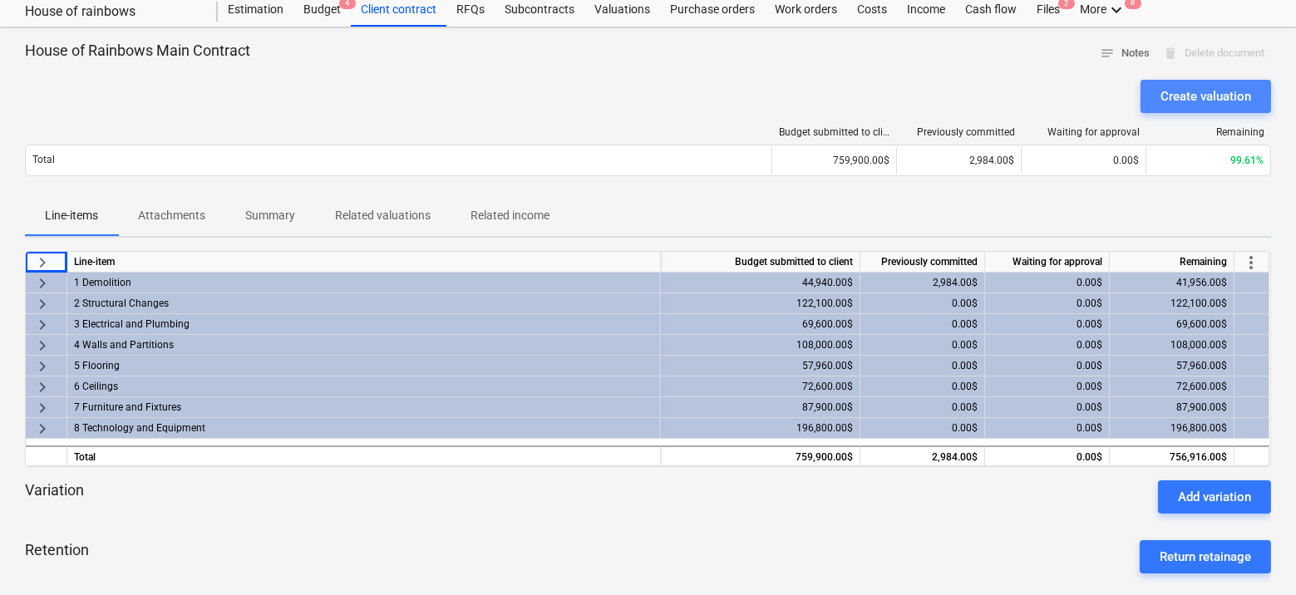
click at [1173, 96] on div "Create valuation" at bounding box center [1206, 97] width 91 height 22
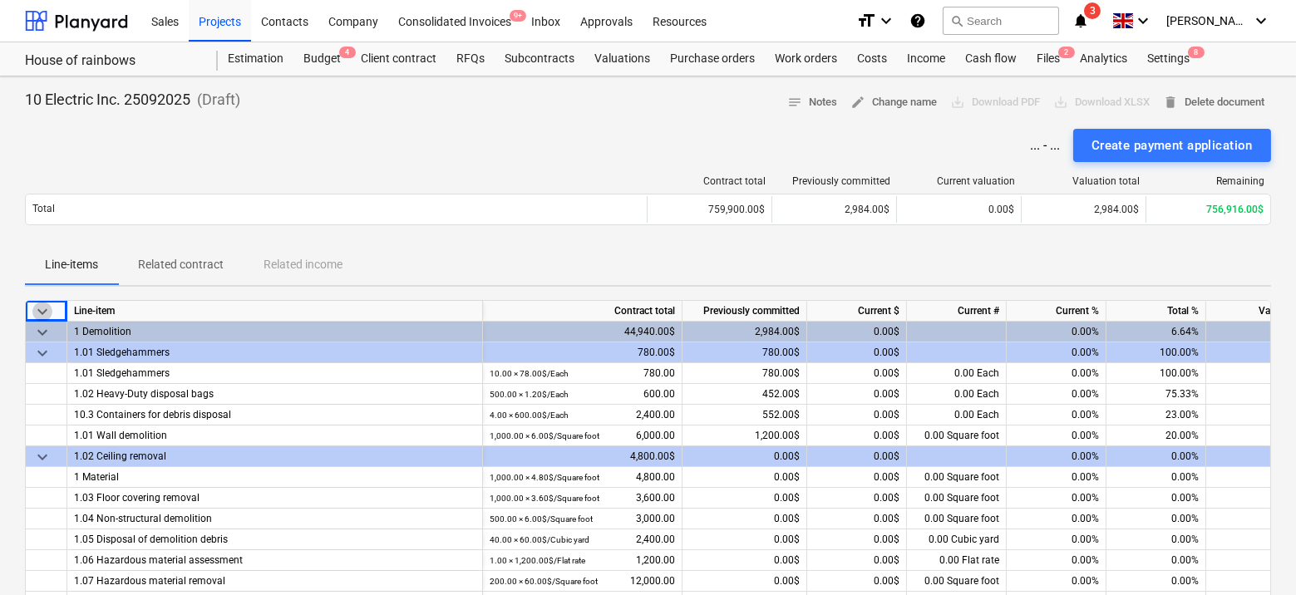
click at [40, 304] on span "keyboard_arrow_down" at bounding box center [42, 312] width 20 height 20
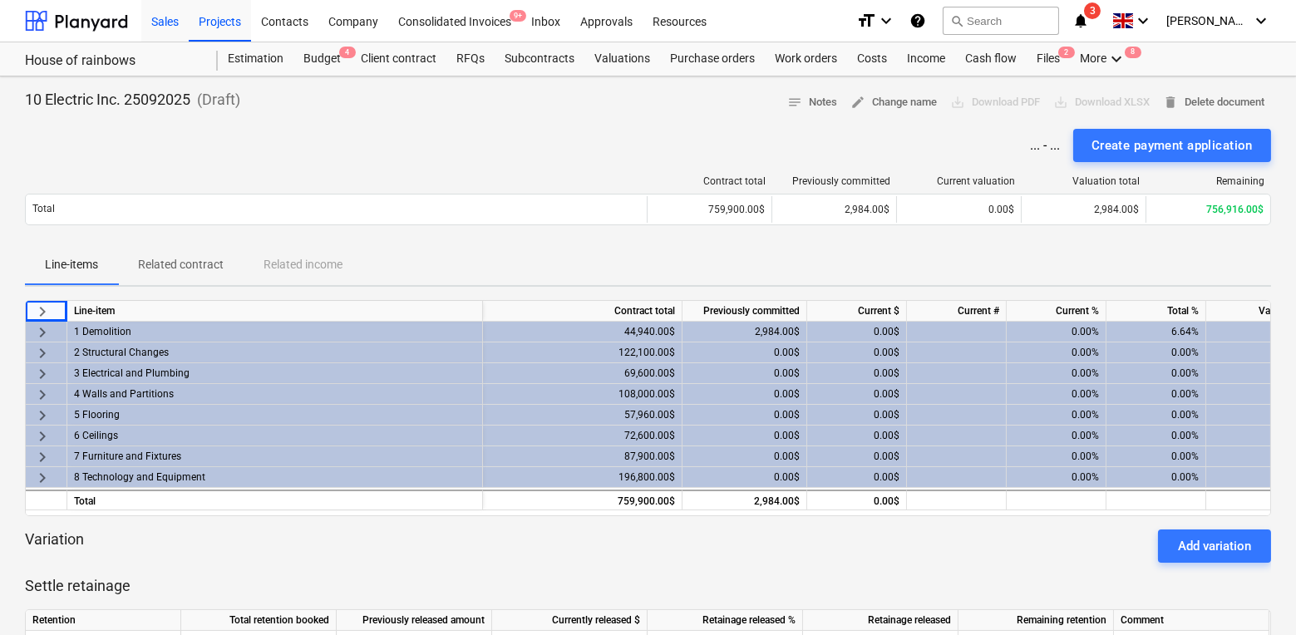
click at [171, 26] on div "Sales" at bounding box center [164, 20] width 47 height 42
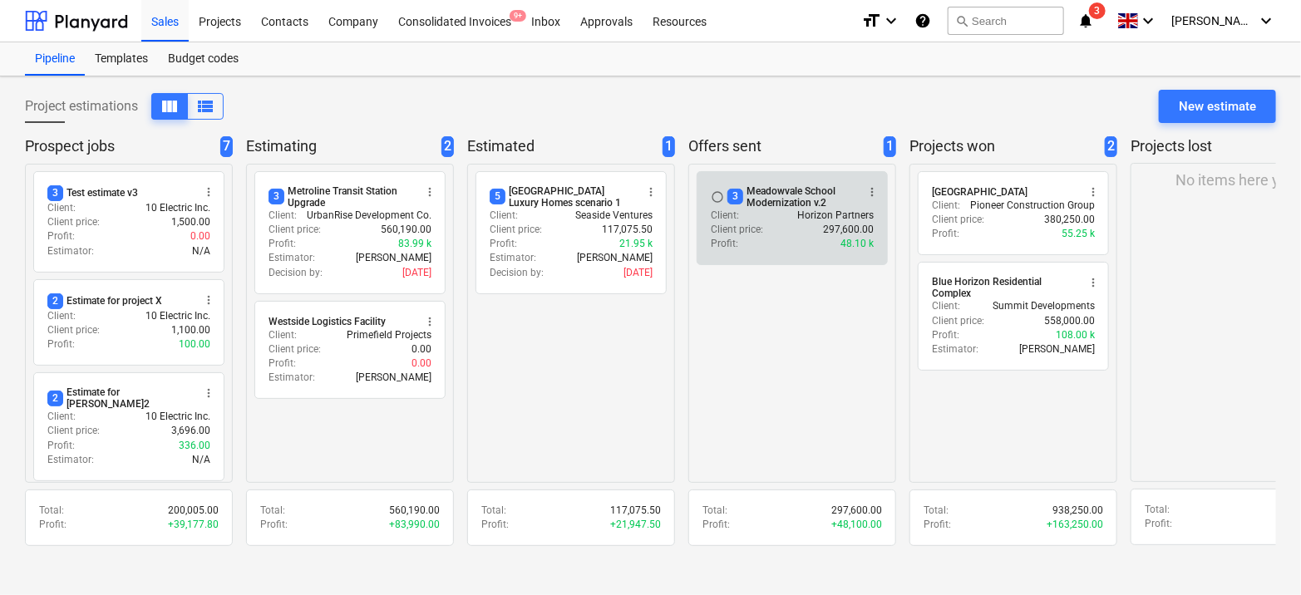
click at [800, 214] on p "Horizon Partners" at bounding box center [836, 216] width 77 height 14
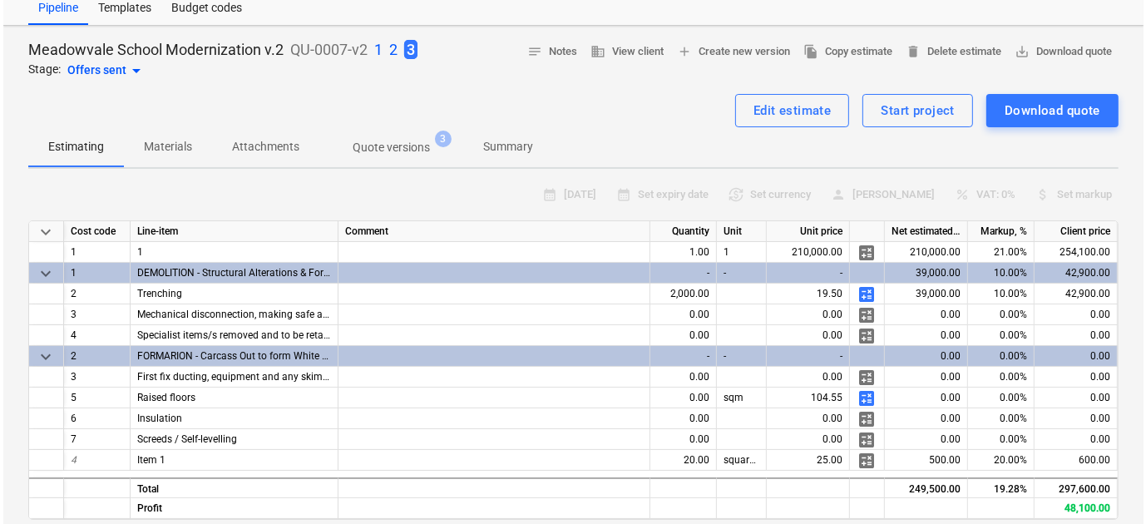
scroll to position [48, 0]
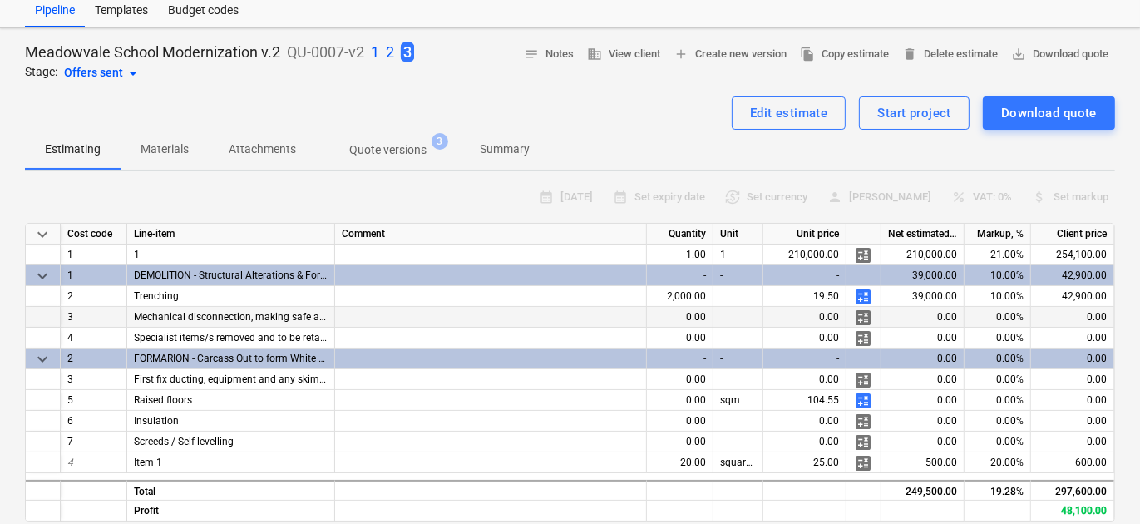
click at [170, 307] on div "Mechanical disconnection, making safe and removal" at bounding box center [231, 317] width 208 height 21
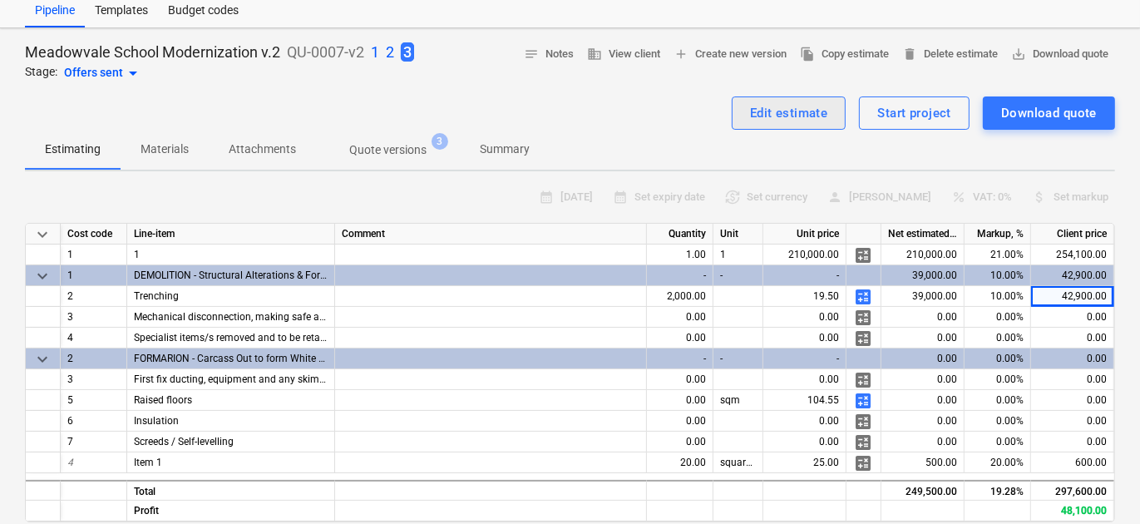
click at [819, 113] on div "Edit estimate" at bounding box center [789, 113] width 78 height 22
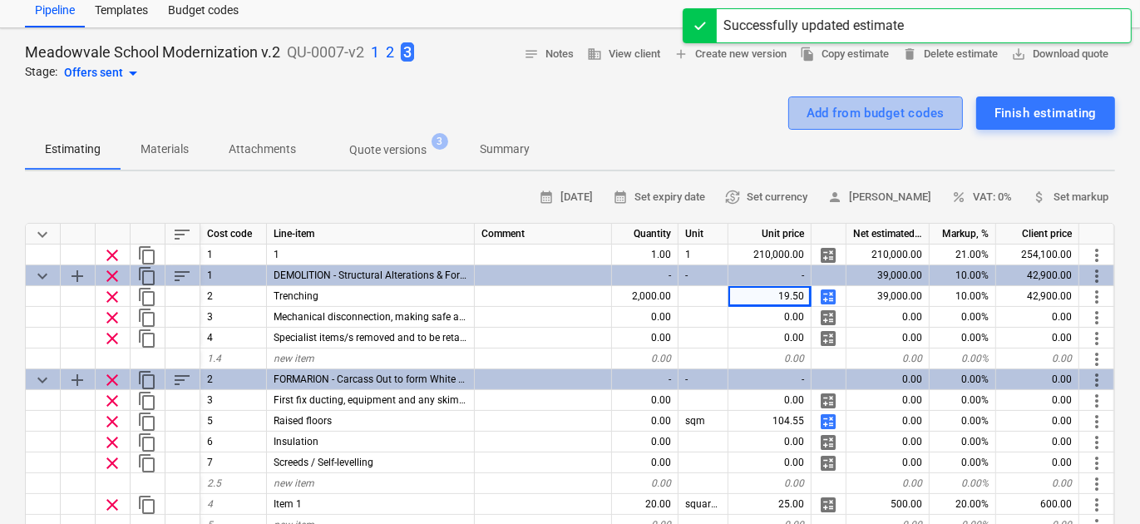
click at [838, 111] on div "Add from budget codes" at bounding box center [876, 113] width 138 height 22
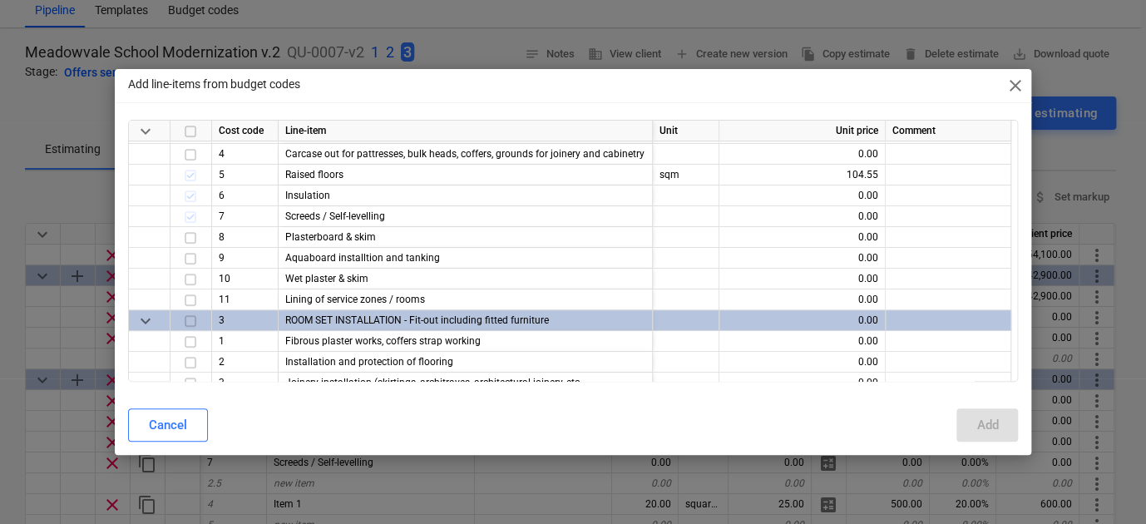
scroll to position [343, 0]
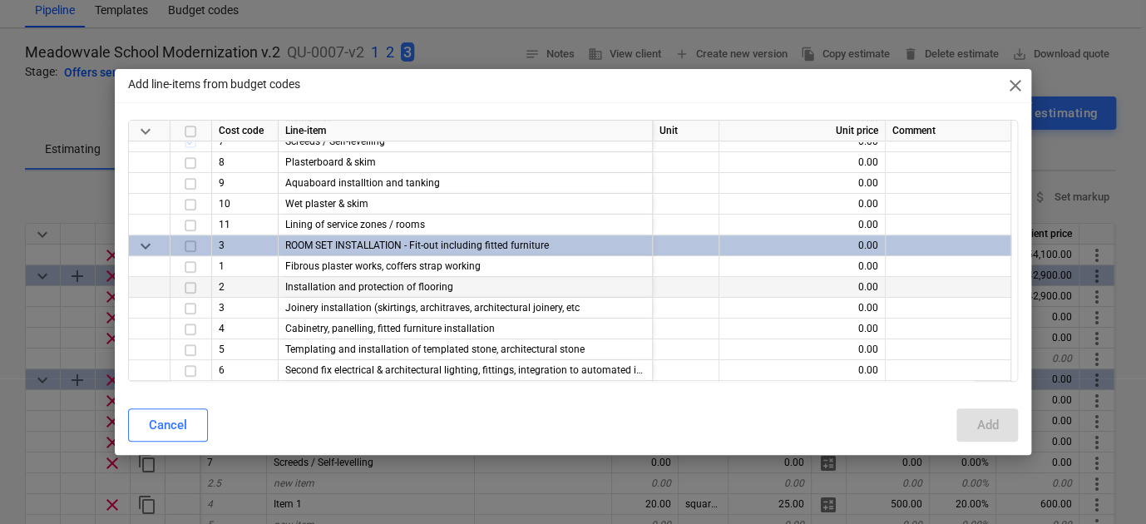
click at [194, 286] on input "checkbox" at bounding box center [190, 288] width 20 height 20
click at [189, 310] on input "checkbox" at bounding box center [190, 309] width 20 height 20
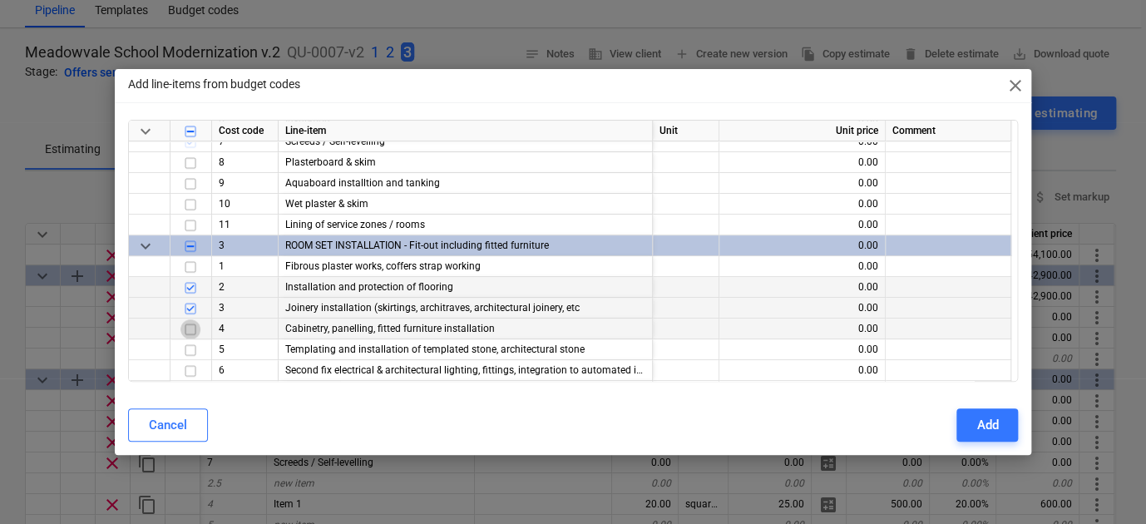
click at [189, 333] on input "checkbox" at bounding box center [190, 329] width 20 height 20
click at [189, 360] on div at bounding box center [191, 370] width 42 height 21
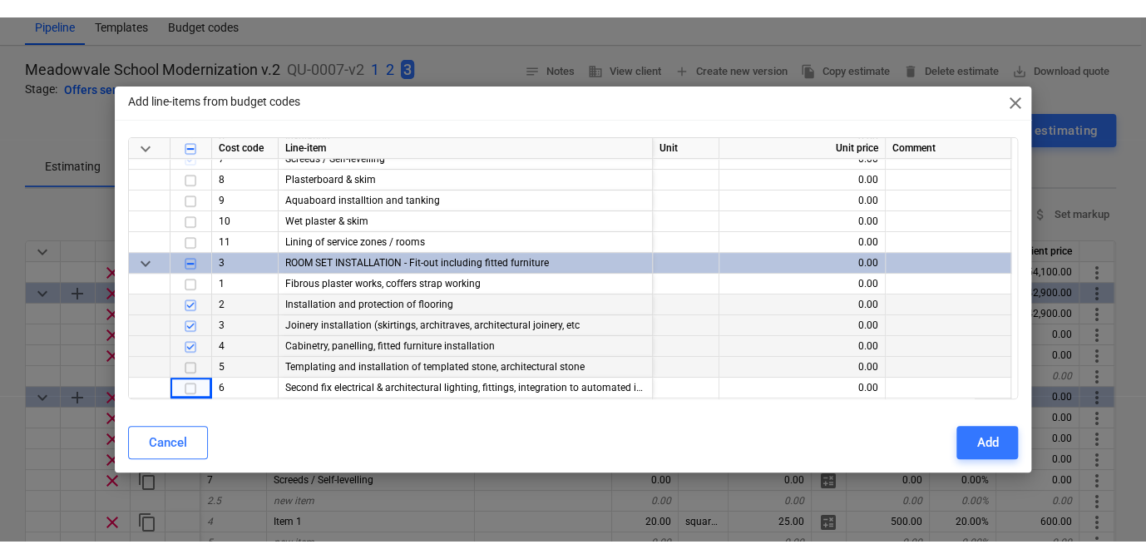
scroll to position [398, 0]
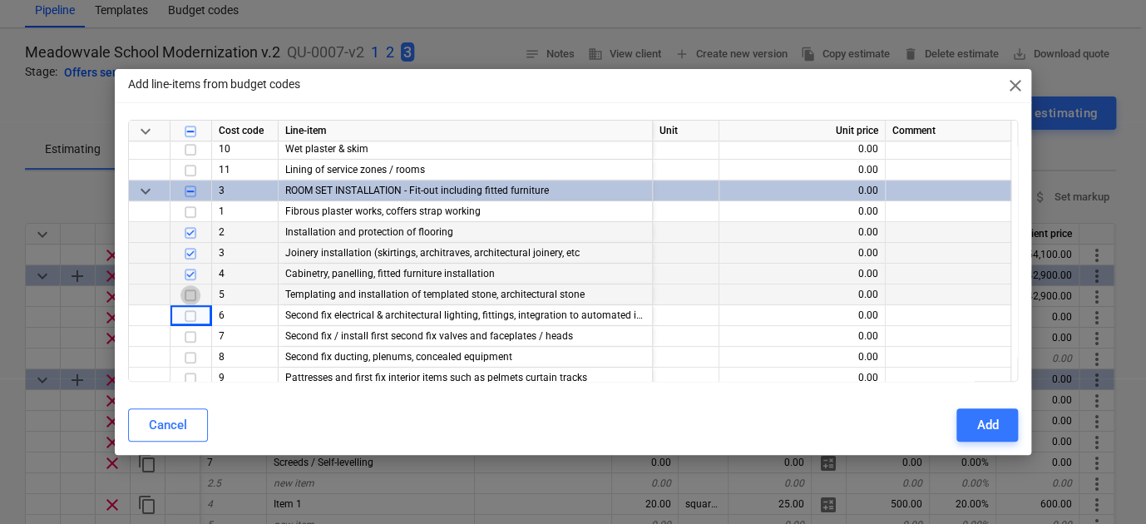
click at [188, 294] on input "checkbox" at bounding box center [190, 295] width 20 height 20
type textarea "x"
